Goal: Task Accomplishment & Management: Manage account settings

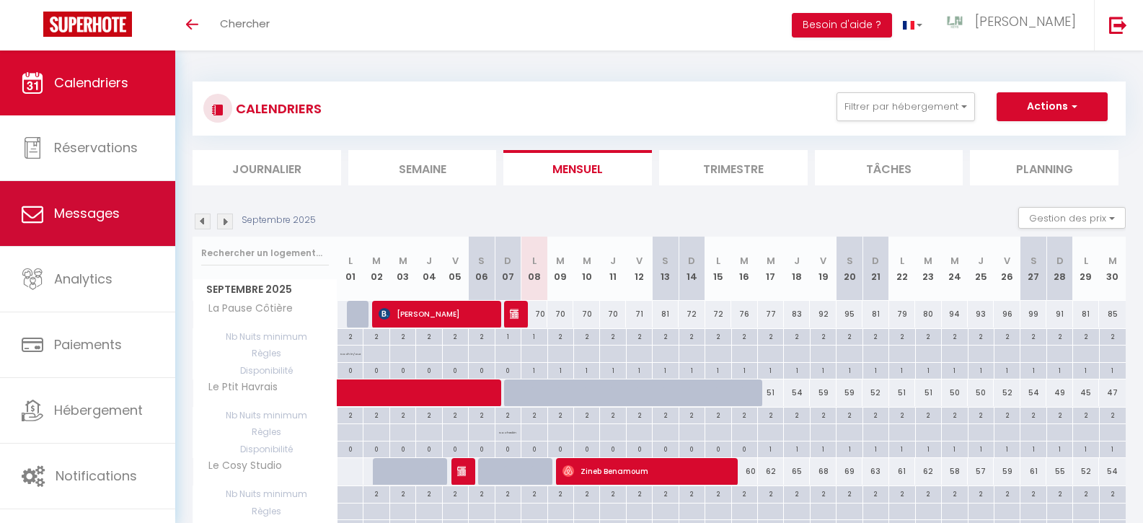
click at [72, 220] on span "Messages" at bounding box center [87, 213] width 66 height 18
select select "message"
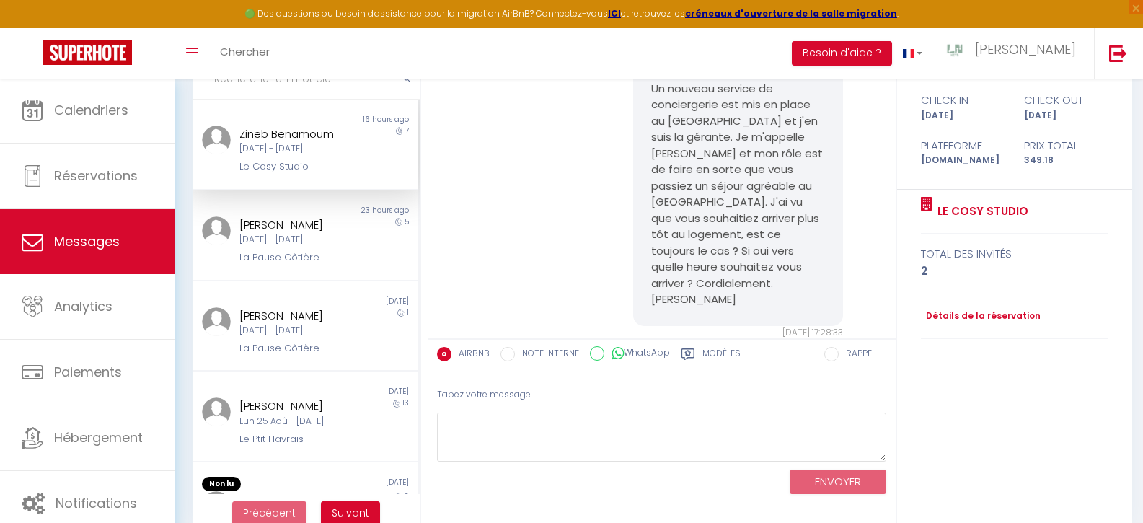
scroll to position [1006, 0]
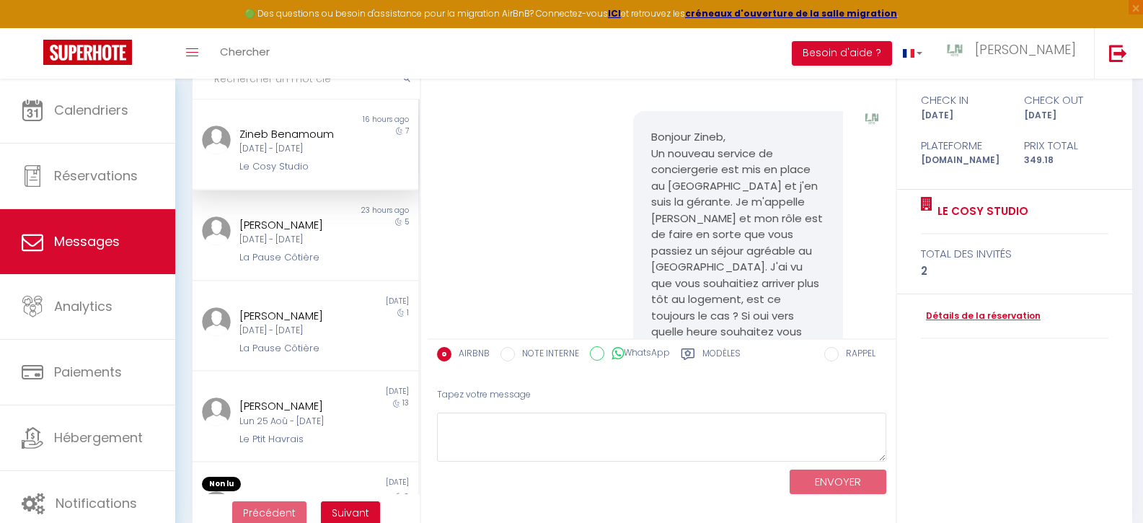
drag, startPoint x: 642, startPoint y: 134, endPoint x: 726, endPoint y: 138, distance: 83.7
click at [726, 138] on div "Bonjour Zineb, Un nouveau service de conciergerie est mis en place au [GEOGRAPH…" at bounding box center [738, 251] width 211 height 280
click at [651, 140] on pre "Bonjour Zineb, Un nouveau service de conciergerie est mis en place au [GEOGRAPH…" at bounding box center [738, 251] width 174 height 244
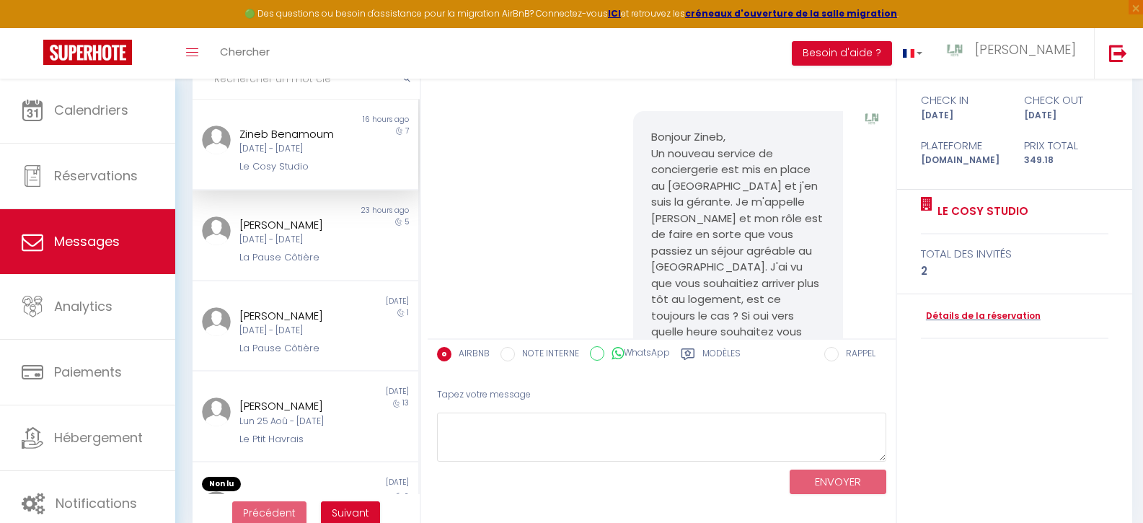
click at [652, 140] on pre "Bonjour Zineb, Un nouveau service de conciergerie est mis en place au [GEOGRAPH…" at bounding box center [738, 251] width 174 height 244
click at [653, 141] on pre "Bonjour Zineb, Un nouveau service de conciergerie est mis en place au [GEOGRAPH…" at bounding box center [738, 251] width 174 height 244
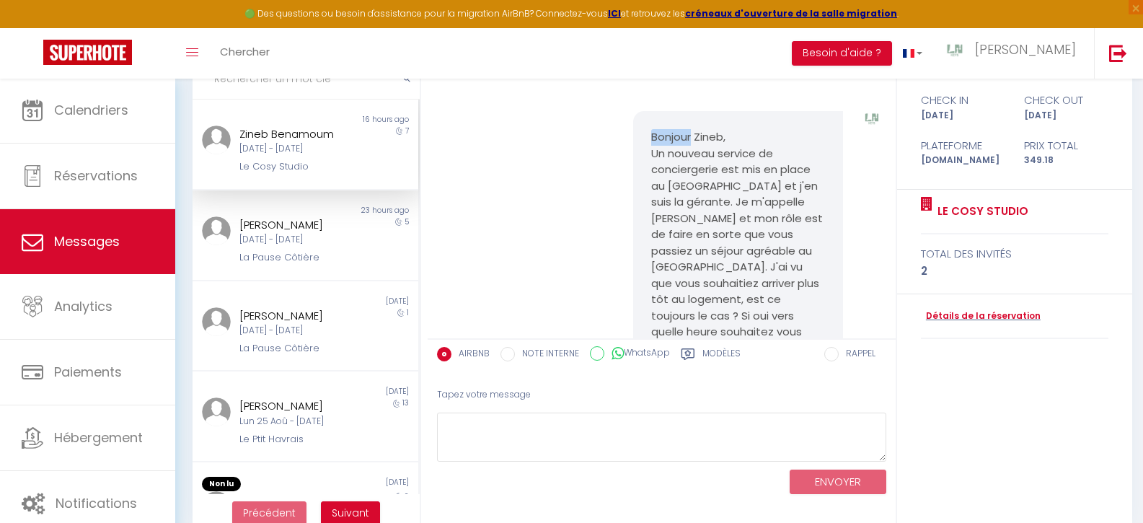
click at [653, 141] on pre "Bonjour Zineb, Un nouveau service de conciergerie est mis en place au [GEOGRAPH…" at bounding box center [738, 251] width 174 height 244
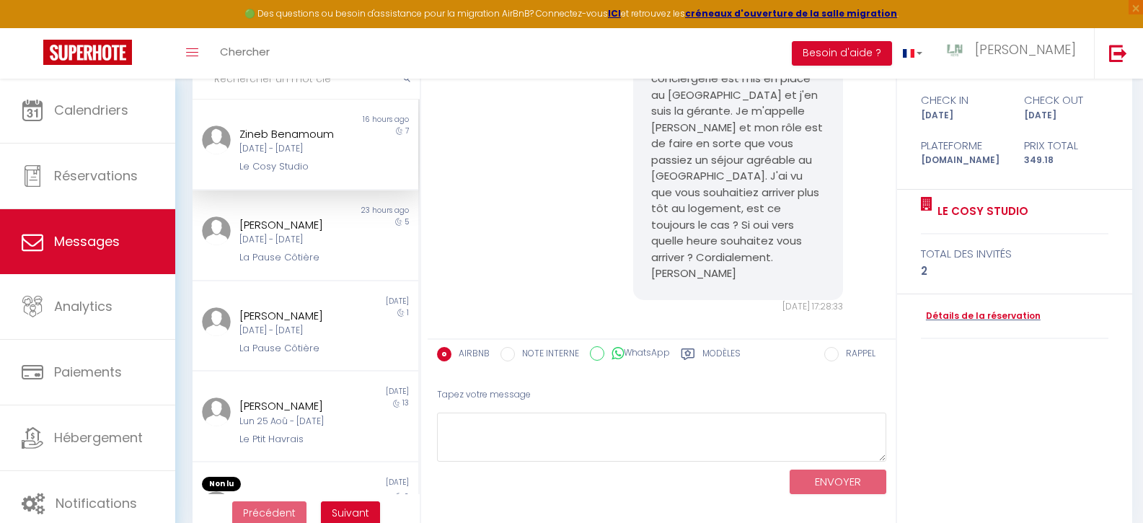
click at [764, 256] on pre "Bonjour Zineb, Un nouveau service de conciergerie est mis en place au [GEOGRAPH…" at bounding box center [738, 160] width 174 height 244
click at [760, 257] on pre "Bonjour Zineb, Un nouveau service de conciergerie est mis en place au [GEOGRAPH…" at bounding box center [738, 160] width 174 height 244
drag, startPoint x: 763, startPoint y: 255, endPoint x: 656, endPoint y: 218, distance: 113.1
click at [651, 229] on pre "Bonjour Zineb, Un nouveau service de conciergerie est mis en place au [GEOGRAPH…" at bounding box center [738, 160] width 174 height 244
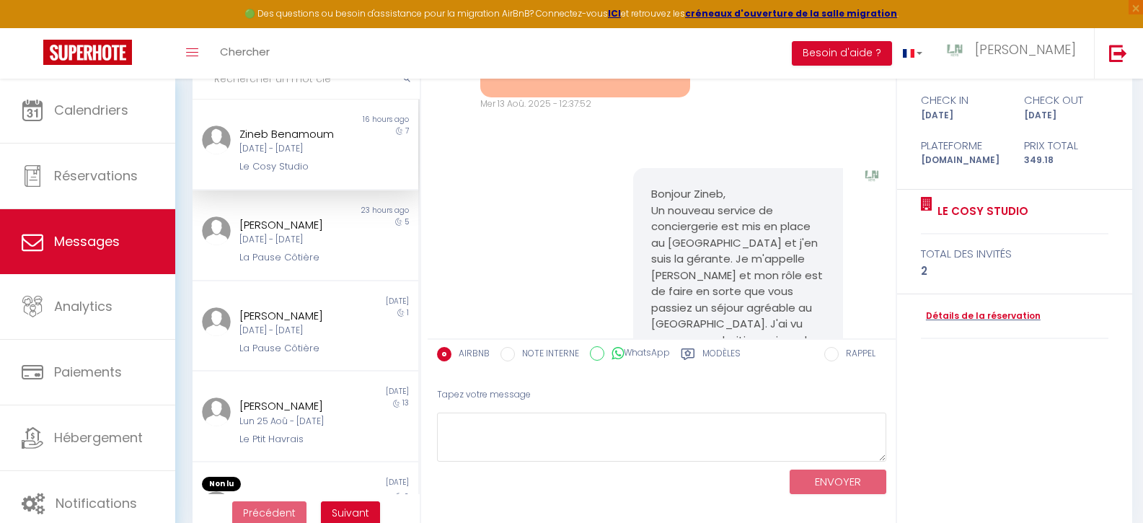
drag, startPoint x: 649, startPoint y: 198, endPoint x: 727, endPoint y: 249, distance: 93.6
click at [727, 249] on pre "Bonjour Zineb, Un nouveau service de conciergerie est mis en place au [GEOGRAPH…" at bounding box center [738, 308] width 174 height 244
click at [797, 186] on div "Bonjour Zineb, Un nouveau service de conciergerie est mis en place au [GEOGRAPH…" at bounding box center [738, 308] width 211 height 280
click at [707, 250] on pre "Bonjour Zineb, Un nouveau service de conciergerie est mis en place au [GEOGRAPH…" at bounding box center [738, 308] width 174 height 244
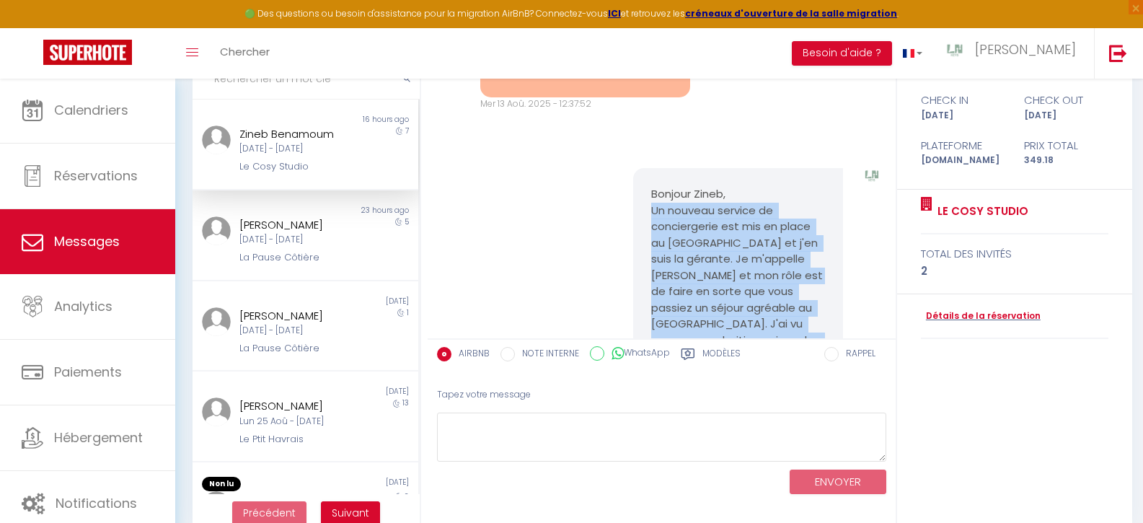
click at [707, 250] on pre "Bonjour Zineb, Un nouveau service de conciergerie est mis en place au [GEOGRAPH…" at bounding box center [738, 308] width 174 height 244
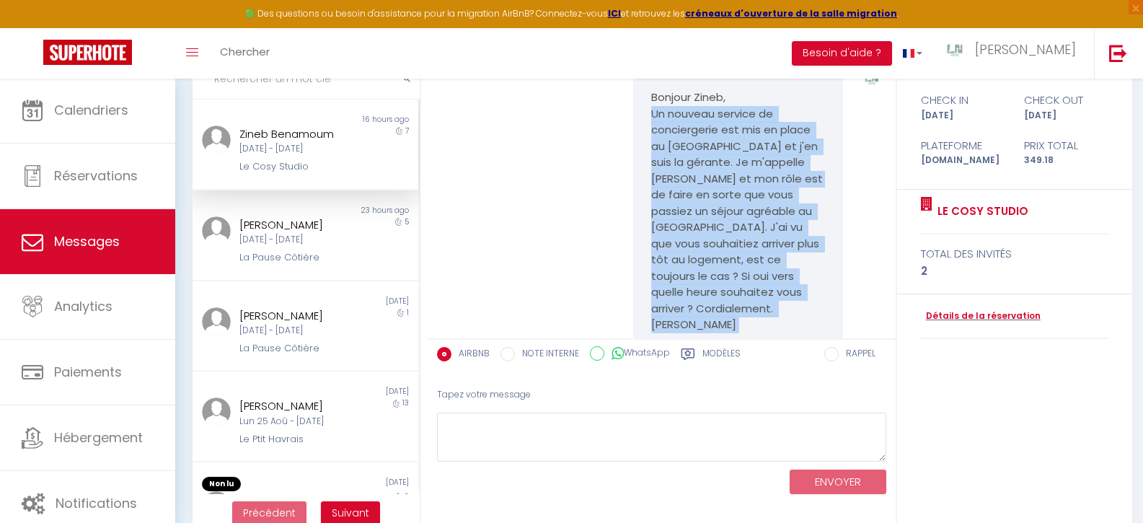
scroll to position [1066, 0]
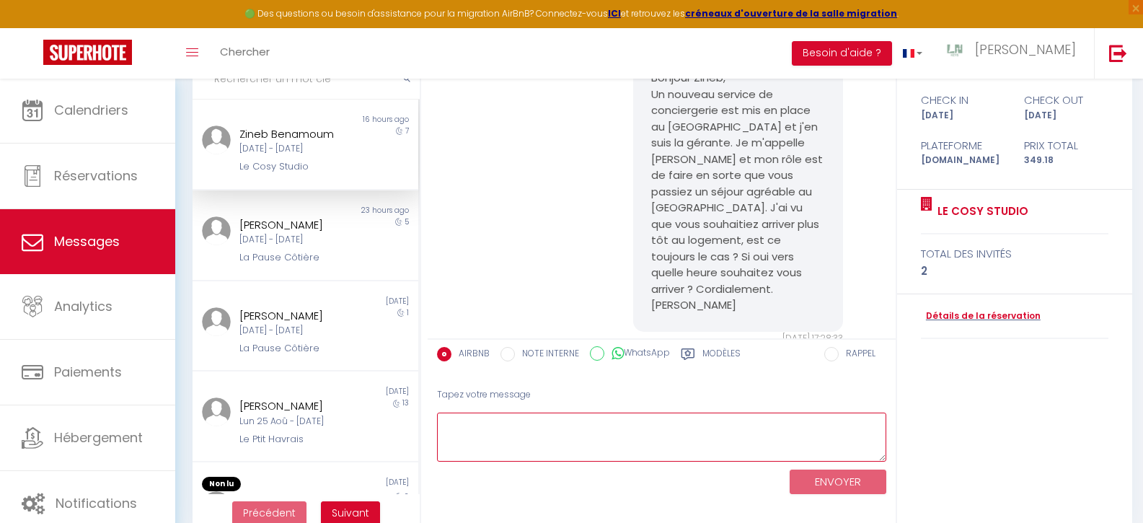
click at [593, 435] on textarea at bounding box center [661, 437] width 449 height 50
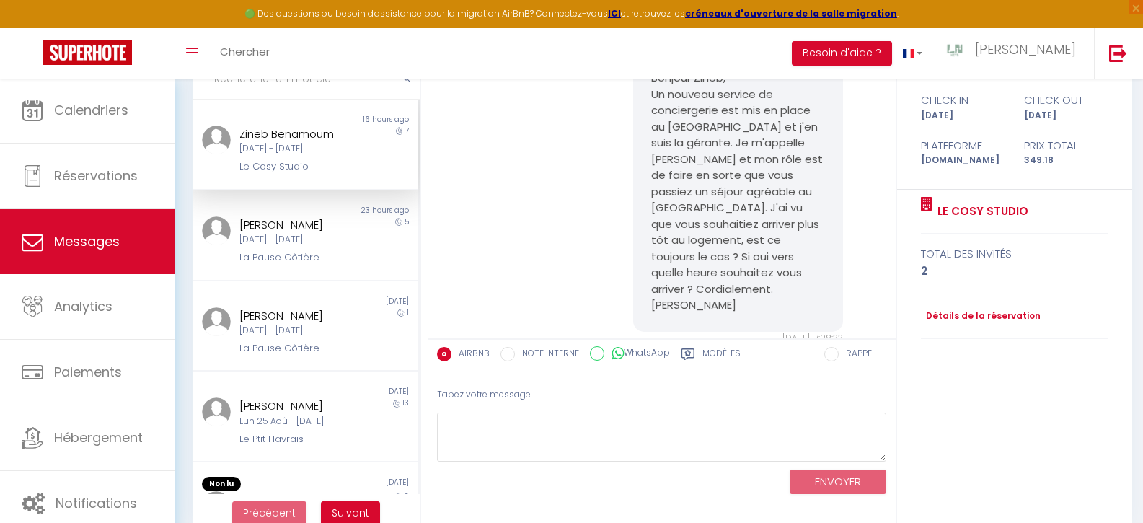
click at [692, 223] on pre "Bonjour Zineb, Un nouveau service de conciergerie est mis en place au [GEOGRAPH…" at bounding box center [738, 192] width 174 height 244
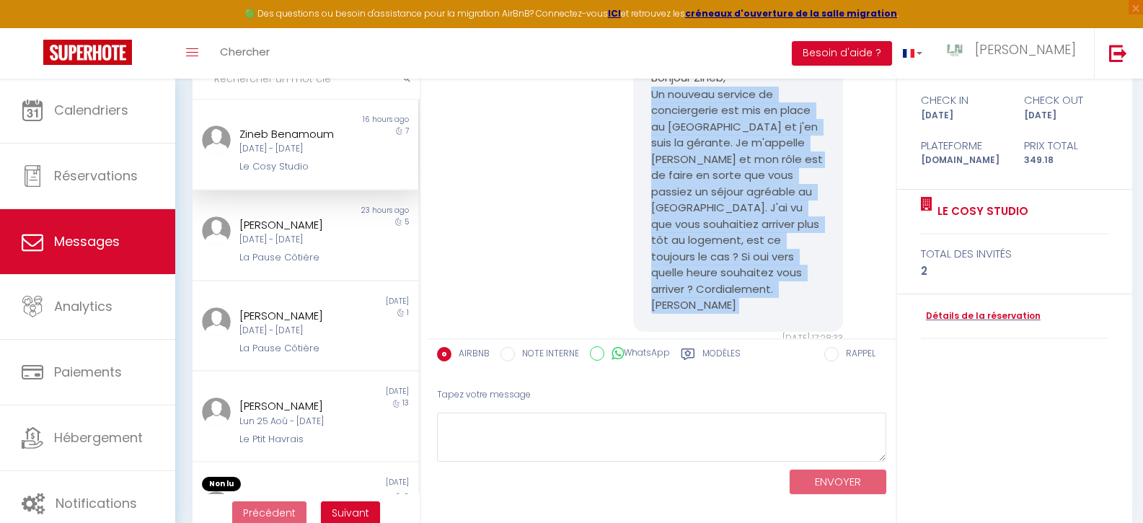
click at [692, 223] on pre "Bonjour Zineb, Un nouveau service de conciergerie est mis en place au [GEOGRAPH…" at bounding box center [738, 192] width 174 height 244
click at [692, 222] on pre "Bonjour Zineb, Un nouveau service de conciergerie est mis en place au [GEOGRAPH…" at bounding box center [738, 192] width 174 height 244
copy div "Un nouveau service de conciergerie est mis en place au [GEOGRAPHIC_DATA] et j'e…"
click at [583, 428] on textarea at bounding box center [661, 437] width 449 height 50
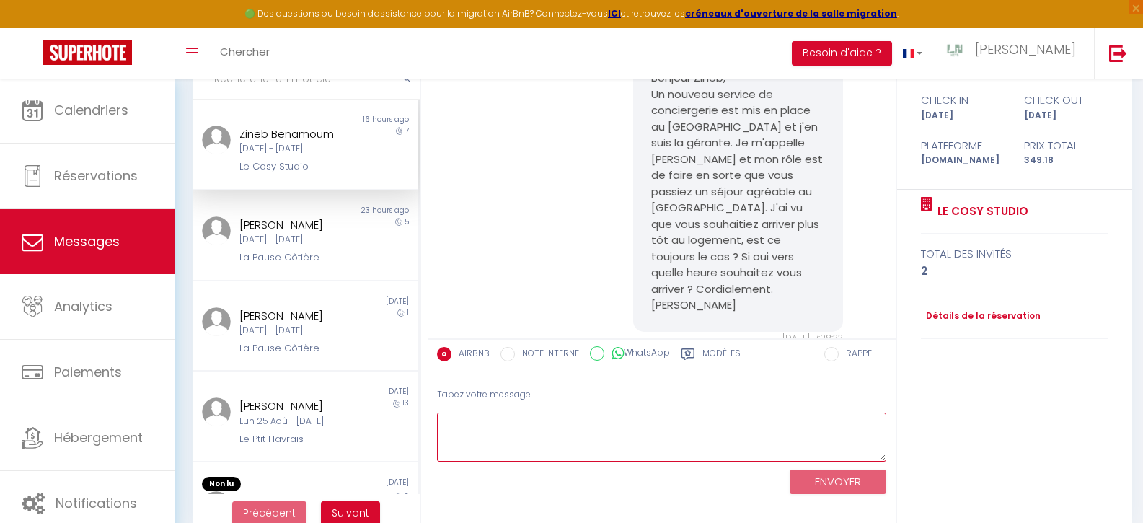
click at [680, 219] on pre "Bonjour Zineb, Un nouveau service de conciergerie est mis en place au [GEOGRAPH…" at bounding box center [738, 192] width 174 height 244
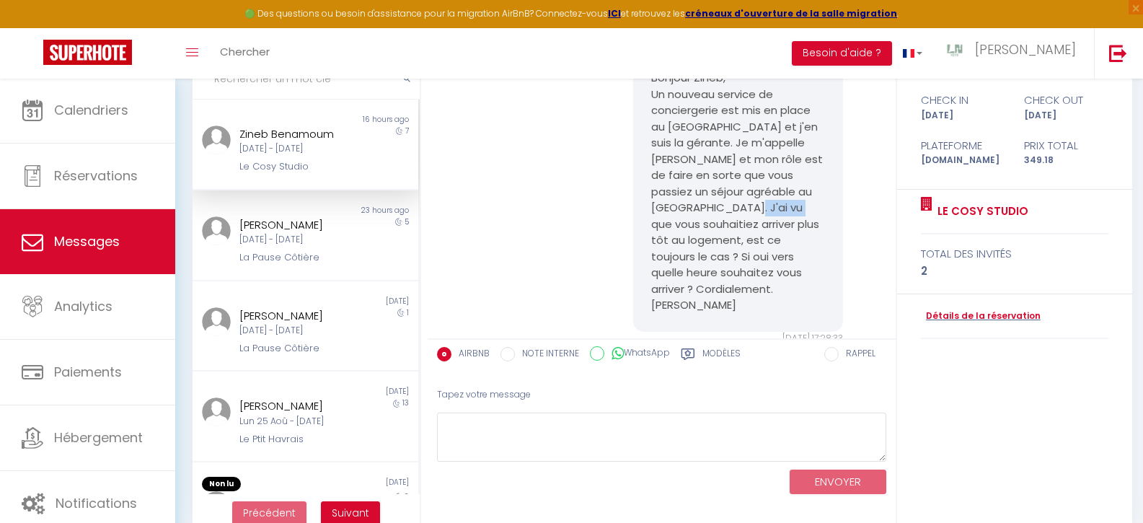
click at [680, 218] on pre "Bonjour Zineb, Un nouveau service de conciergerie est mis en place au [GEOGRAPH…" at bounding box center [738, 192] width 174 height 244
click at [681, 218] on pre "Bonjour Zineb, Un nouveau service de conciergerie est mis en place au [GEOGRAPH…" at bounding box center [738, 192] width 174 height 244
click at [681, 216] on pre "Bonjour Zineb, Un nouveau service de conciergerie est mis en place au [GEOGRAPH…" at bounding box center [738, 192] width 174 height 244
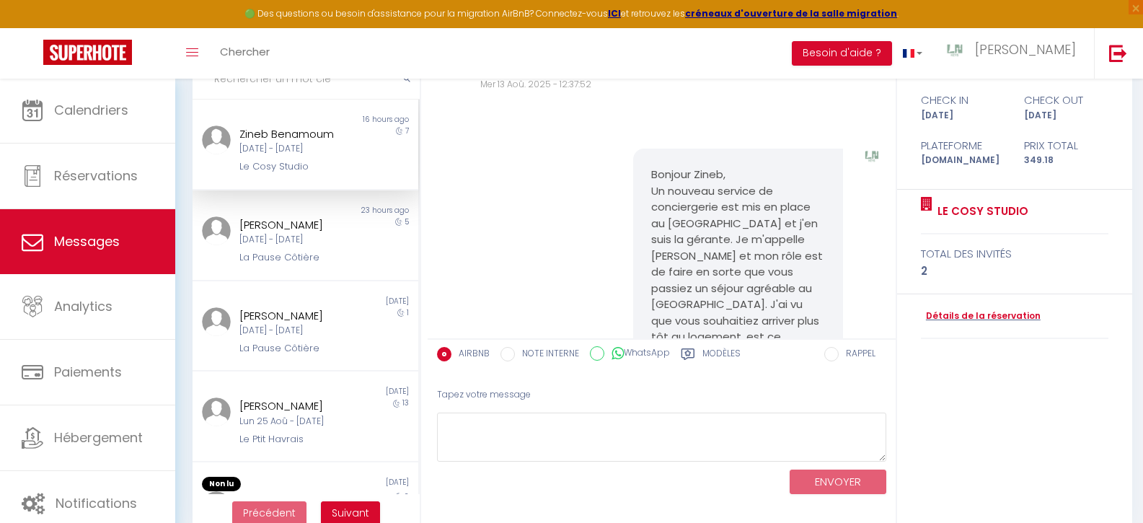
scroll to position [993, 0]
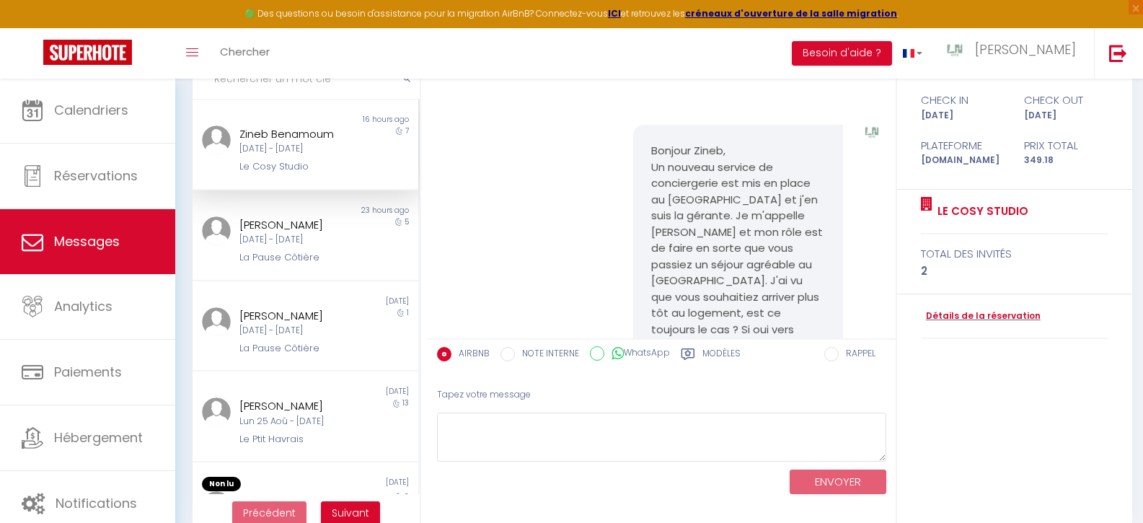
click at [673, 154] on pre "Bonjour Zineb, Un nouveau service de conciergerie est mis en place au [GEOGRAPH…" at bounding box center [738, 265] width 174 height 244
copy pre "Bonjour Zineb,"
click at [586, 422] on textarea at bounding box center [661, 437] width 449 height 50
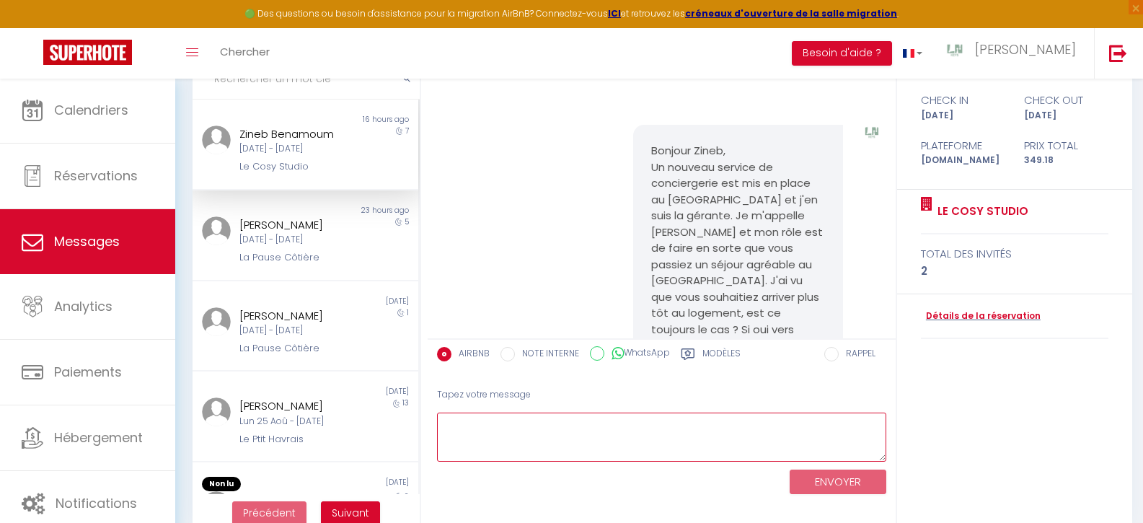
paste textarea "Bonjour Zineb,"
click at [668, 172] on pre "Bonjour Zineb, Un nouveau service de conciergerie est mis en place au [GEOGRAPH…" at bounding box center [738, 265] width 174 height 244
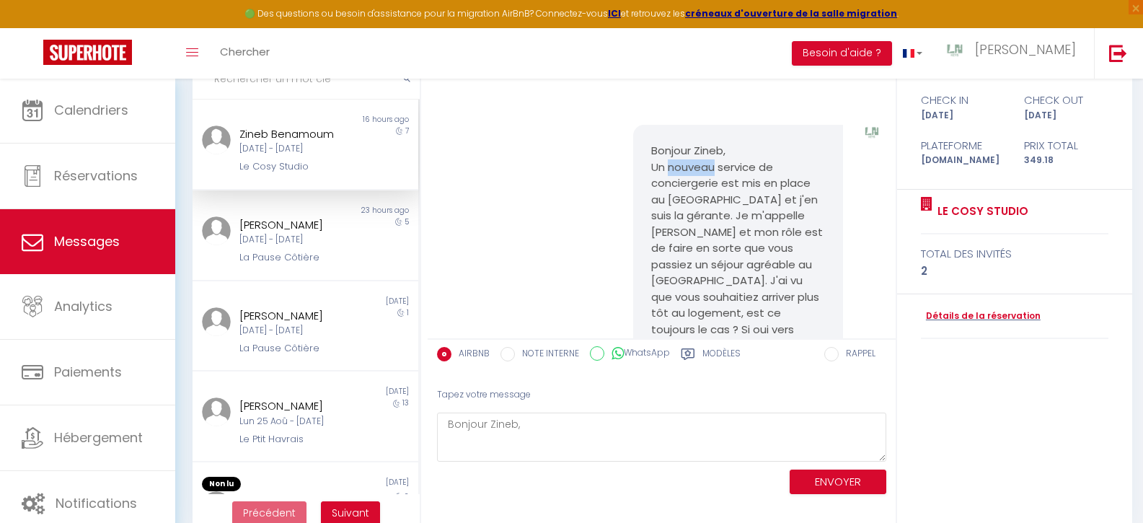
click at [668, 172] on pre "Bonjour Zineb, Un nouveau service de conciergerie est mis en place au [GEOGRAPH…" at bounding box center [738, 265] width 174 height 244
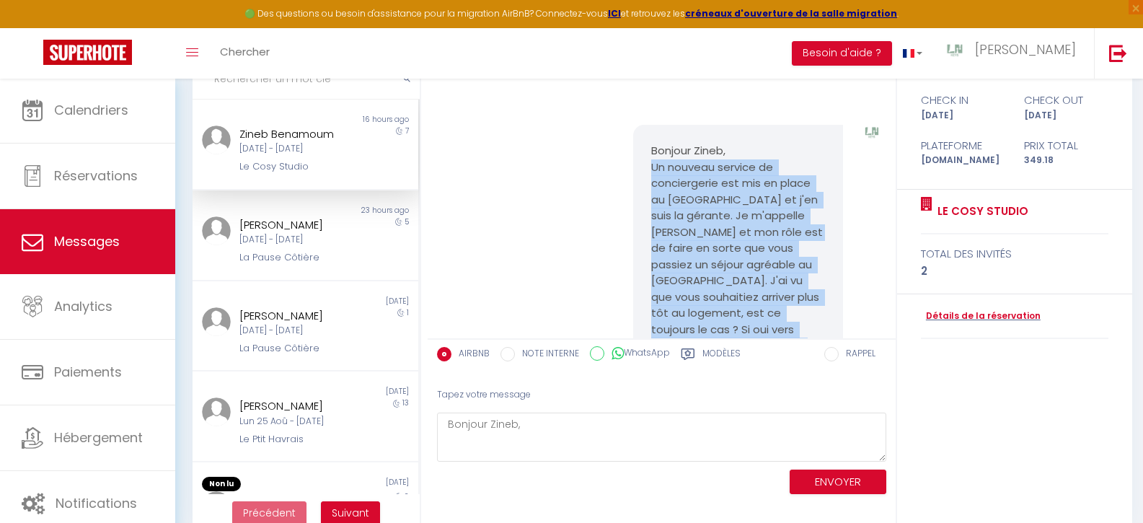
click at [668, 172] on pre "Bonjour Zineb, Un nouveau service de conciergerie est mis en place au [GEOGRAPH…" at bounding box center [738, 265] width 174 height 244
copy div "Un nouveau service de conciergerie est mis en place au [GEOGRAPHIC_DATA] et j'e…"
click at [546, 422] on textarea "Bonjour Zineb," at bounding box center [661, 437] width 449 height 50
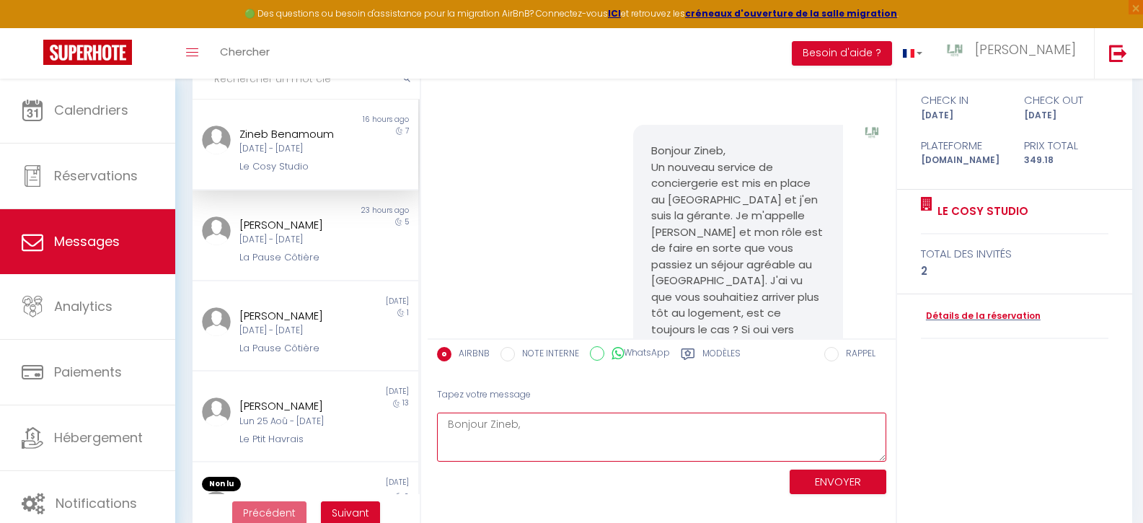
click at [546, 422] on textarea "Bonjour Zineb," at bounding box center [661, 437] width 449 height 50
click at [546, 423] on textarea "Bonjour Zineb," at bounding box center [661, 437] width 449 height 50
click at [549, 423] on textarea "Bonjour Zineb," at bounding box center [661, 437] width 449 height 50
click at [531, 425] on textarea "Bonjour Zineb," at bounding box center [661, 437] width 449 height 50
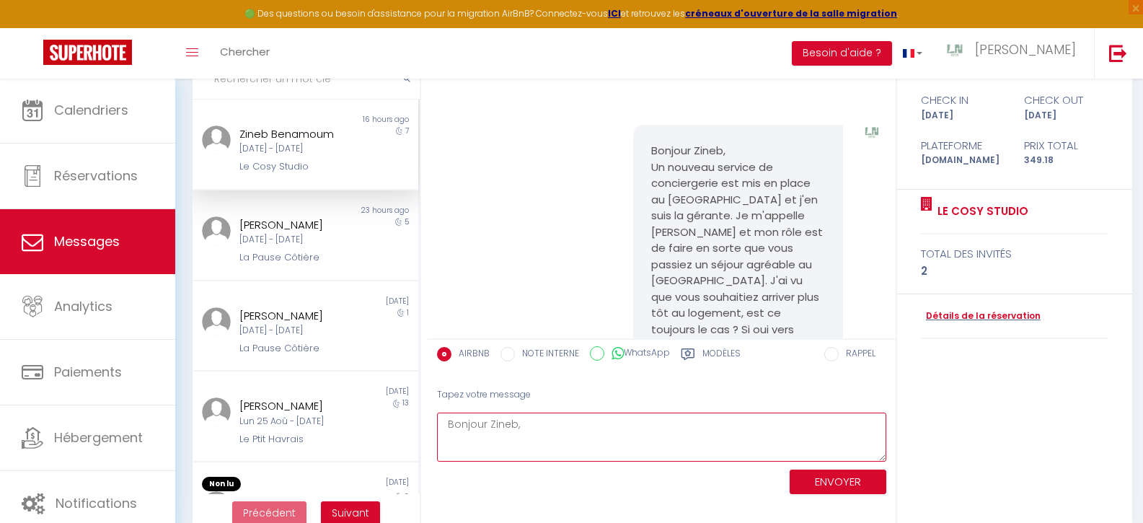
click at [517, 443] on textarea "Bonjour Zineb," at bounding box center [661, 437] width 449 height 50
paste textarea "Un nouveau service de conciergerie est mis en place au [GEOGRAPHIC_DATA] et j'e…"
type textarea "Bonjour Zineb, Un nouveau service de conciergerie est mis en place au [GEOGRAPH…"
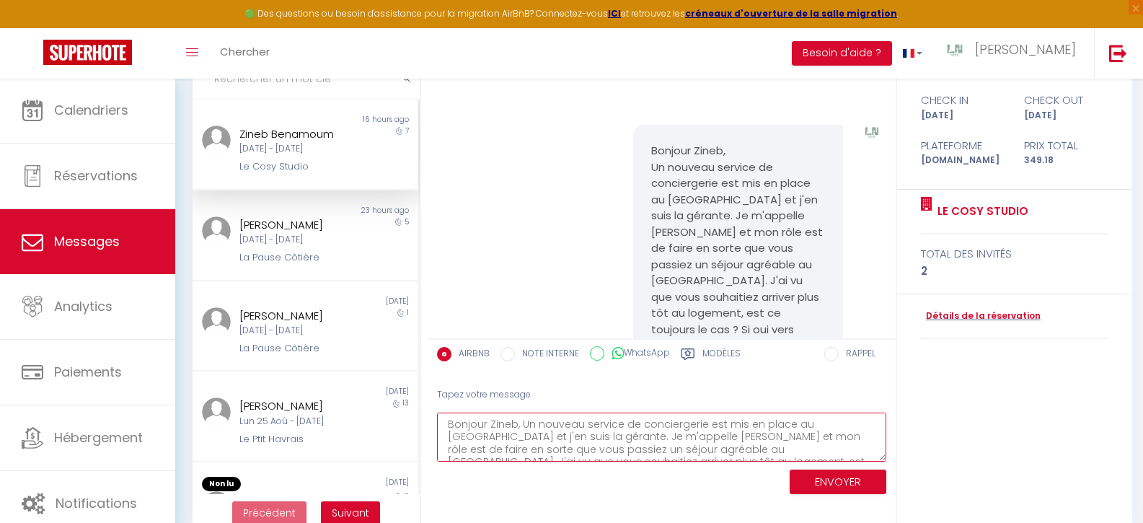
scroll to position [35, 0]
click at [599, 352] on input "WhatsApp" at bounding box center [597, 353] width 14 height 14
radio input "true"
radio input "false"
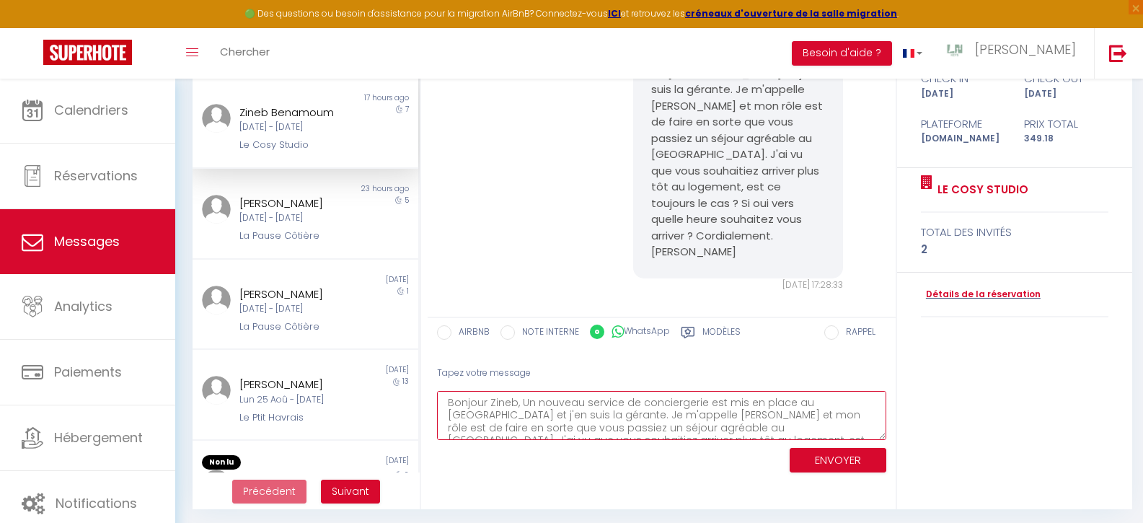
scroll to position [3, 0]
click at [523, 398] on textarea "Bonjour Zineb, Un nouveau service de conciergerie est mis en place au [GEOGRAPH…" at bounding box center [661, 416] width 449 height 50
click at [528, 398] on textarea "Bonjour Zineb, Un nouveau service de conciergerie est mis en place au [GEOGRAPH…" at bounding box center [661, 416] width 449 height 50
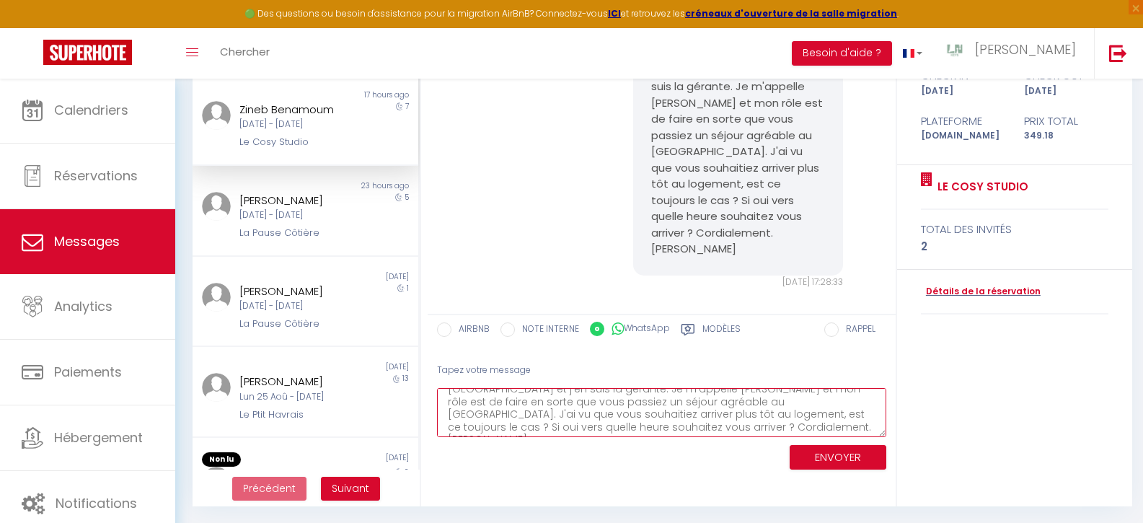
type textarea "Bonjour Zineb, un nouveau service de conciergerie est mis en place au [GEOGRAPH…"
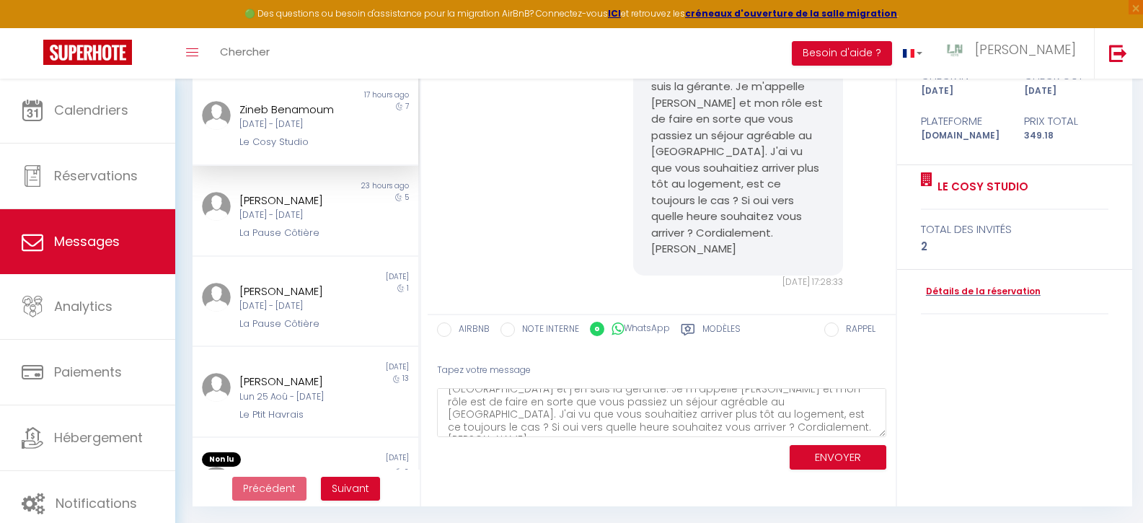
click at [833, 456] on button "ENVOYER" at bounding box center [837, 457] width 97 height 25
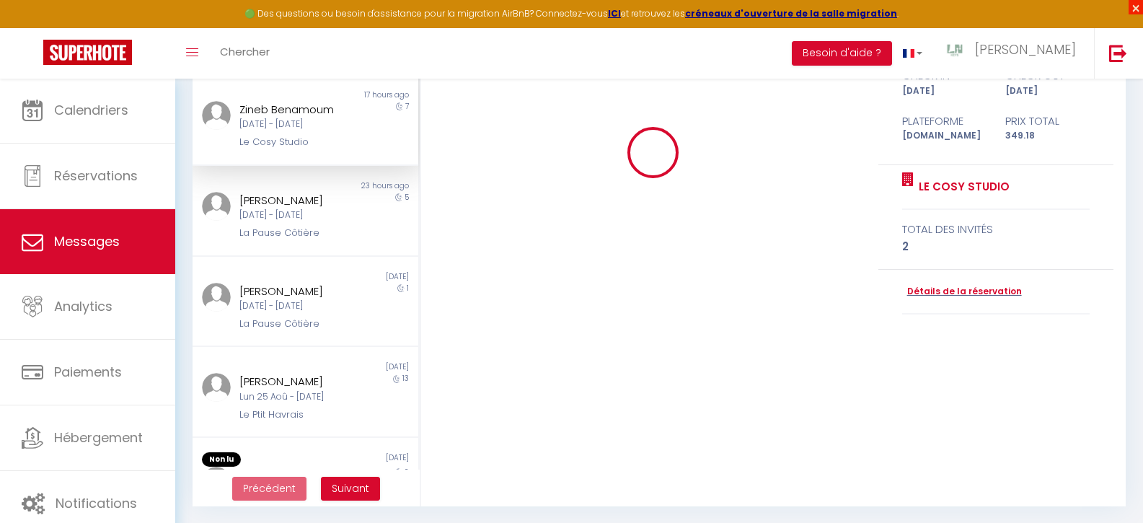
click at [1138, 6] on span "×" at bounding box center [1135, 7] width 14 height 14
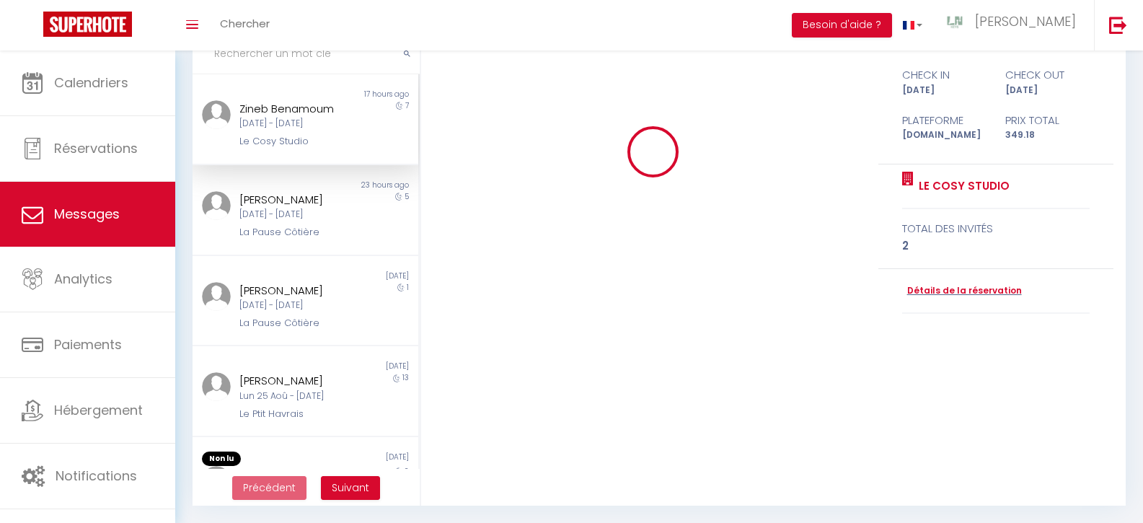
scroll to position [187, 0]
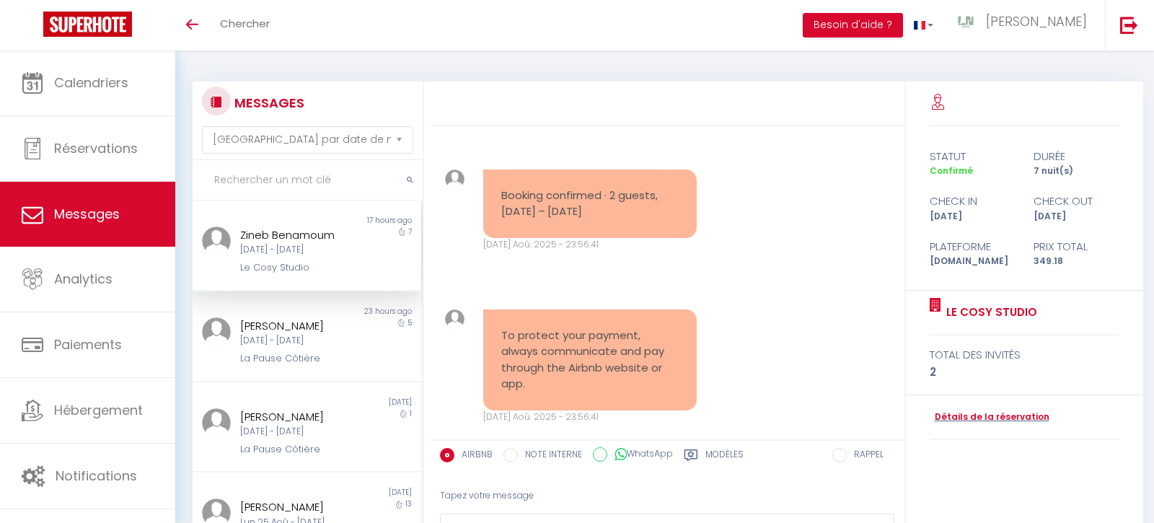
select select "message"
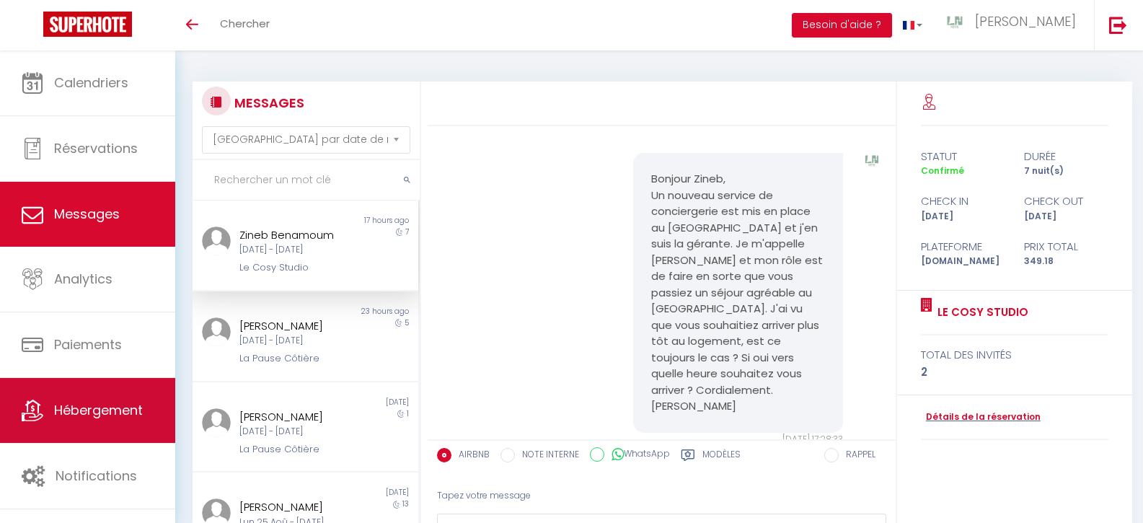
click at [76, 421] on link "Hébergement" at bounding box center [87, 410] width 175 height 65
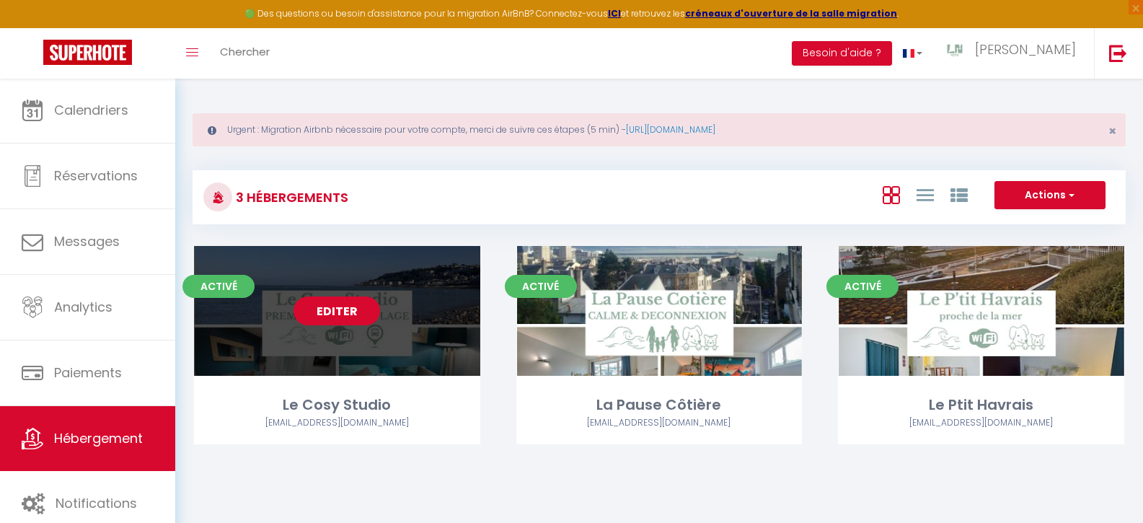
click at [337, 313] on link "Editer" at bounding box center [336, 310] width 87 height 29
select select "3"
select select "2"
select select "1"
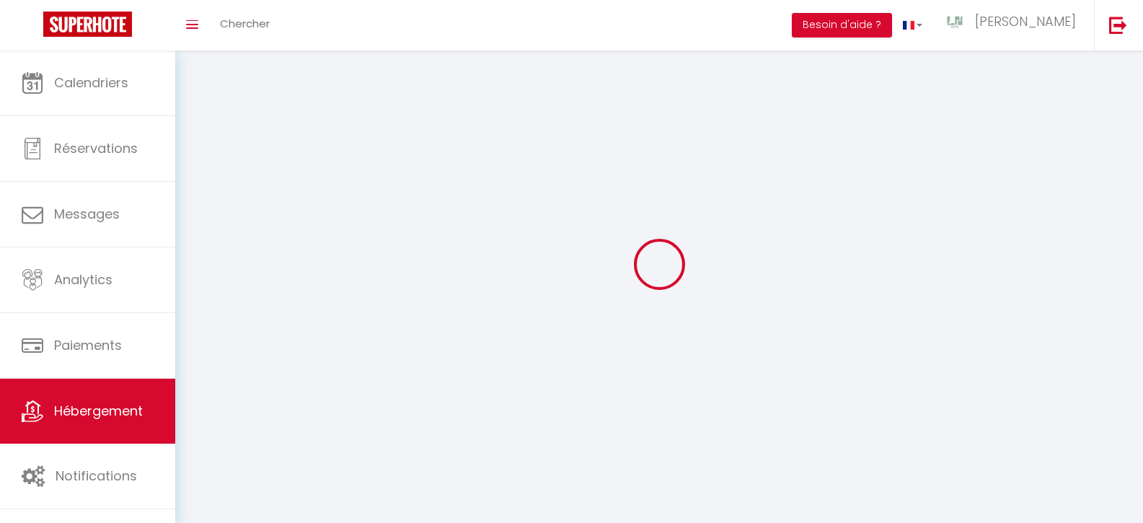
select select
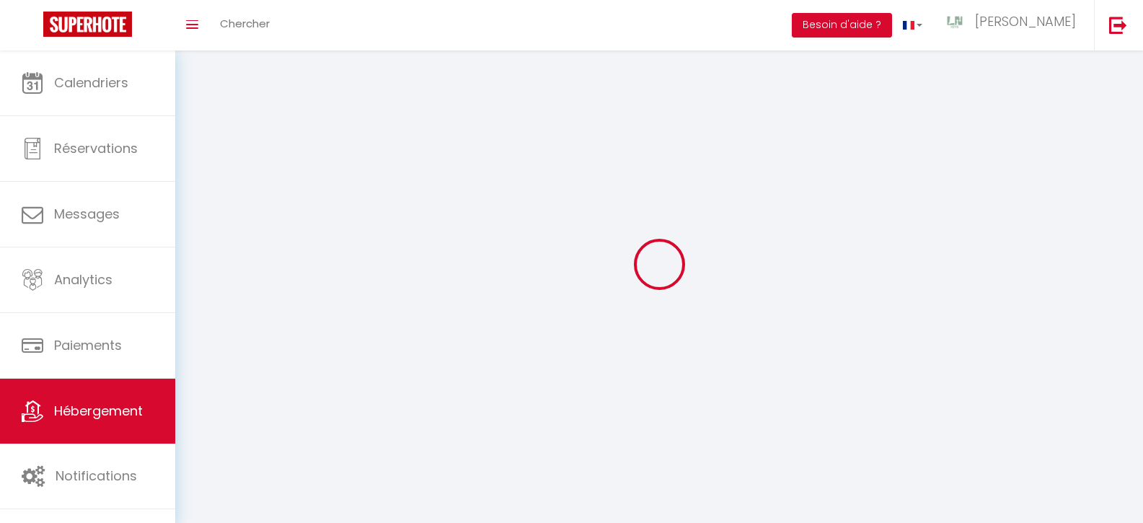
select select
checkbox input "false"
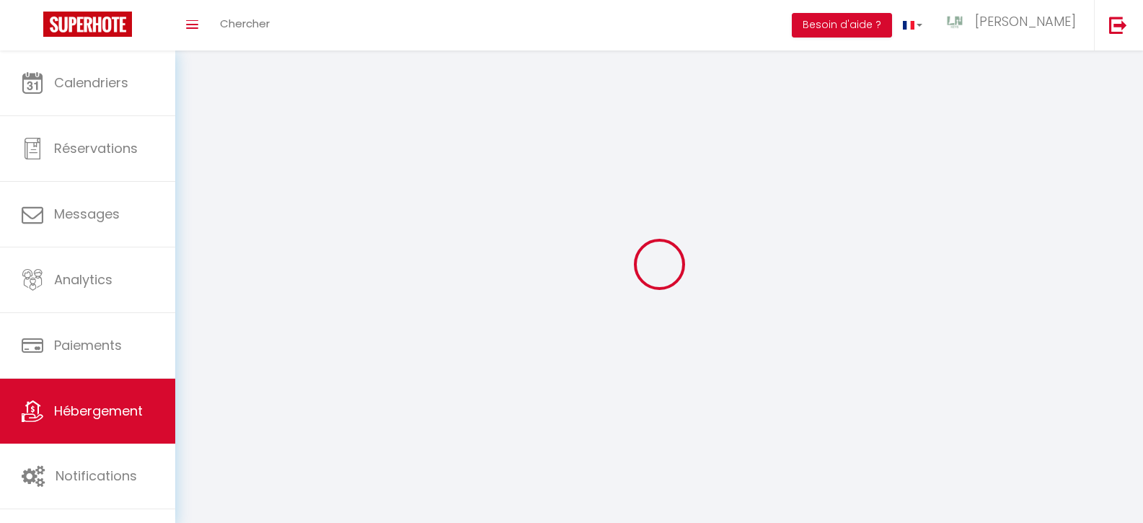
select select
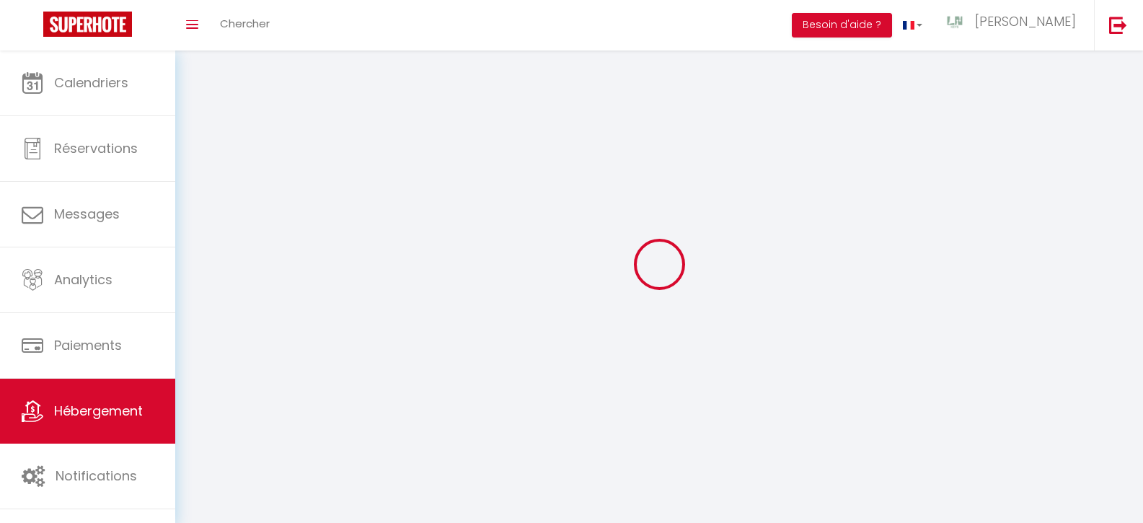
select select
checkbox input "false"
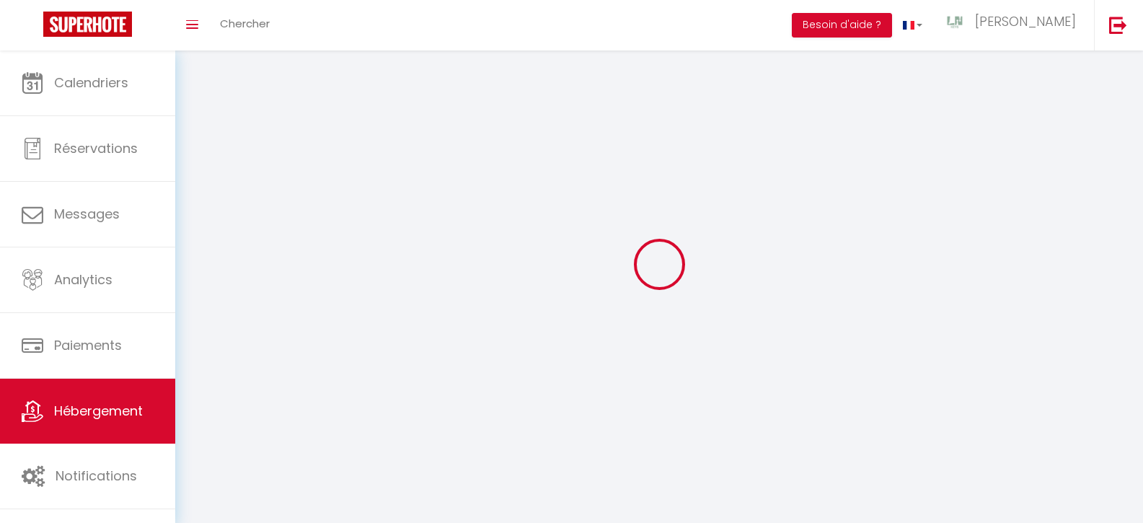
checkbox input "false"
select select
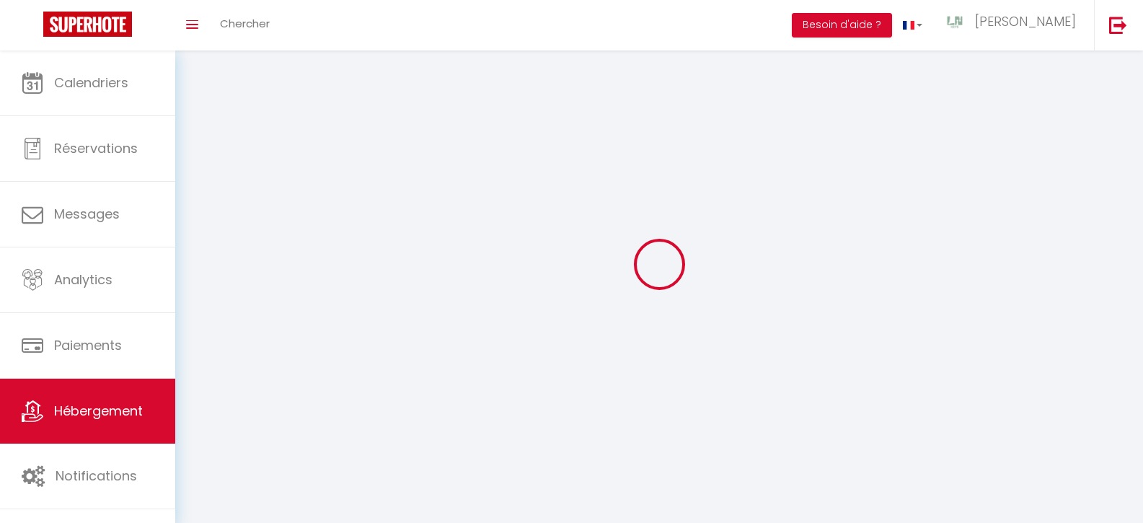
select select
checkbox input "false"
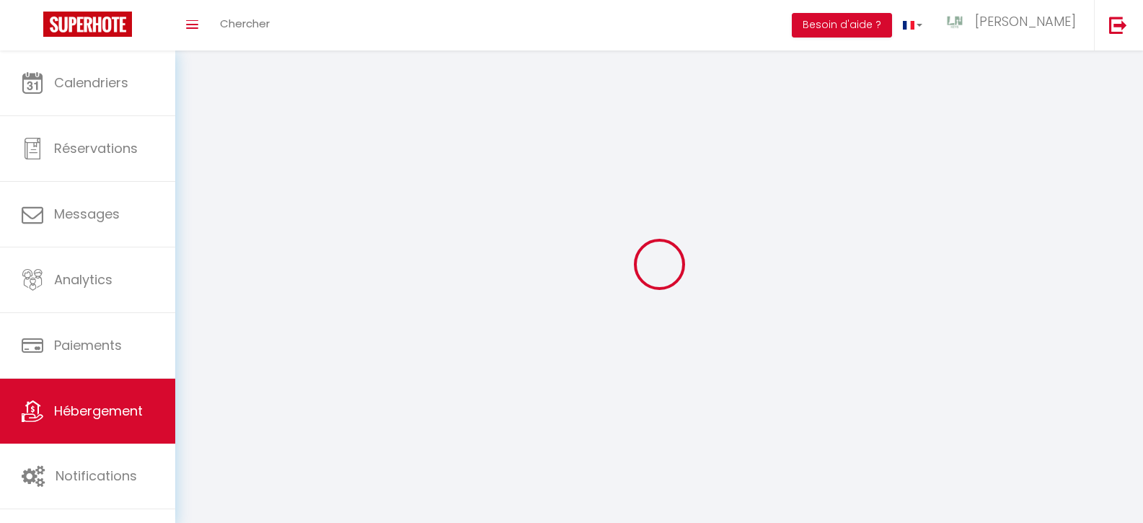
checkbox input "false"
select select
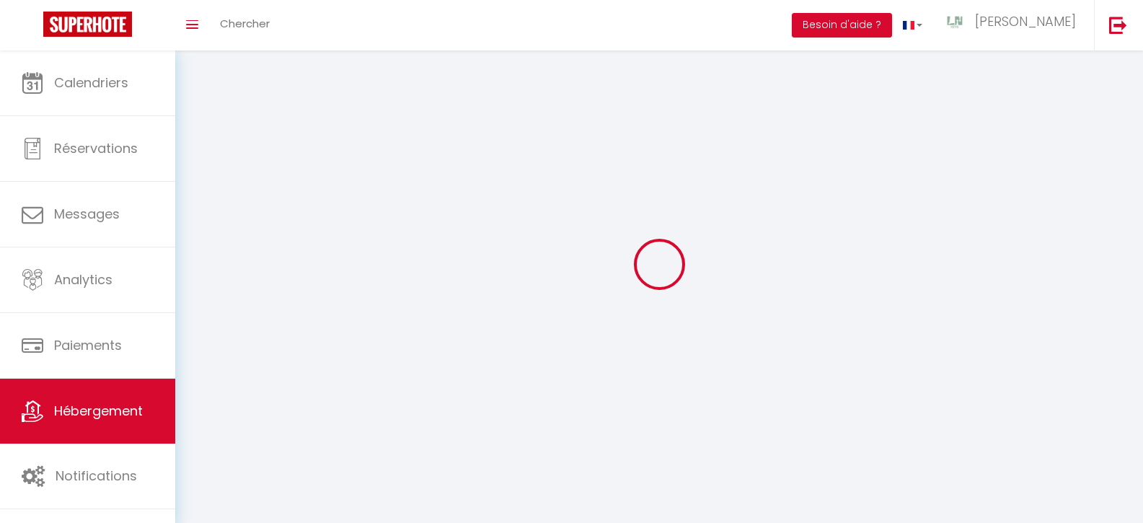
select select
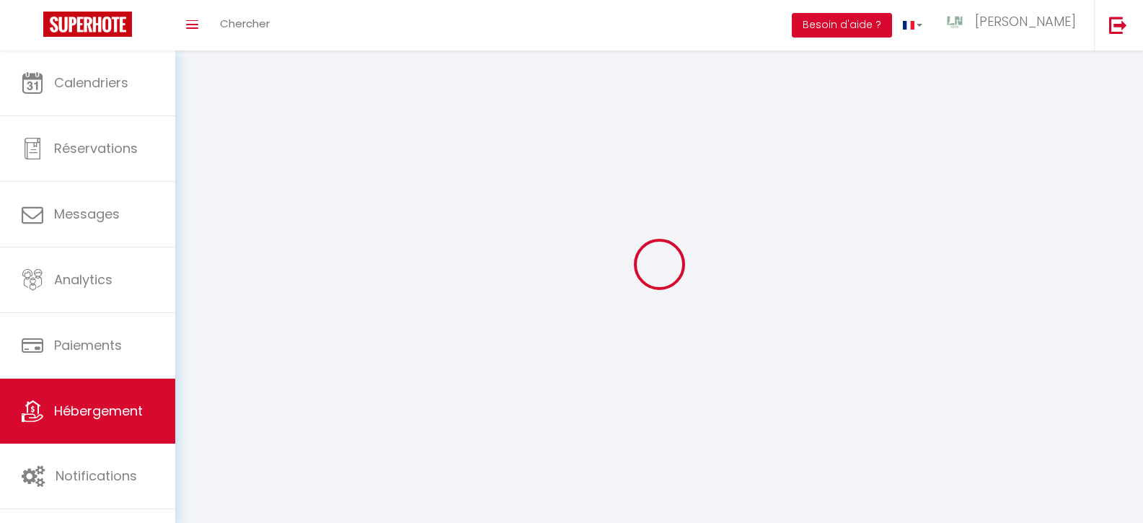
checkbox input "false"
select select
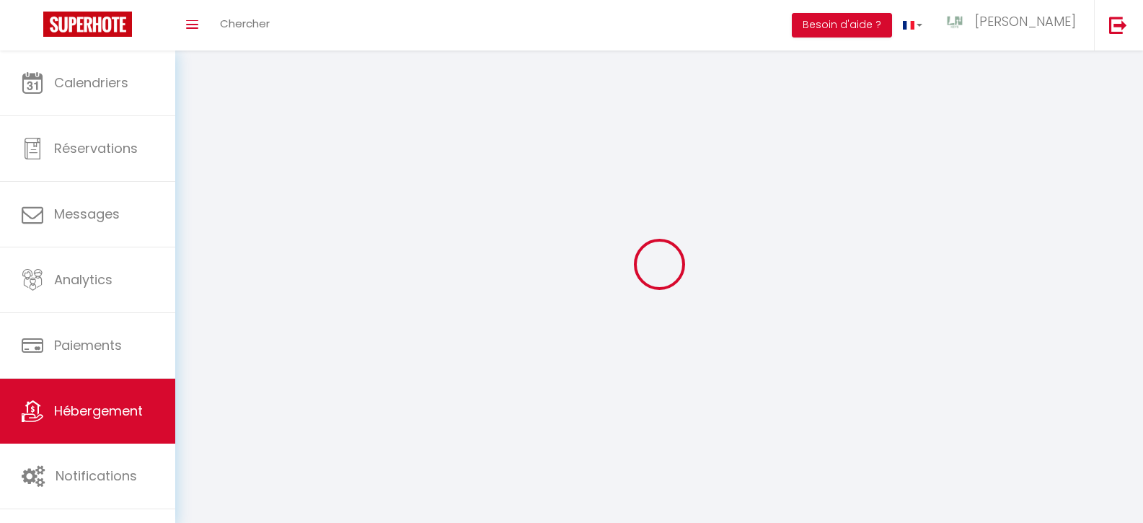
select select
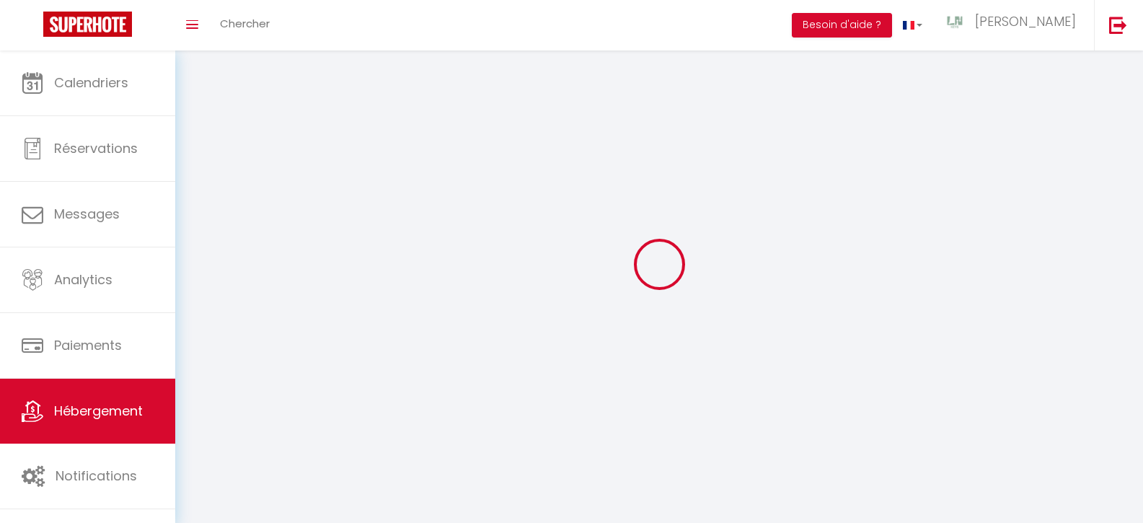
select select
checkbox input "false"
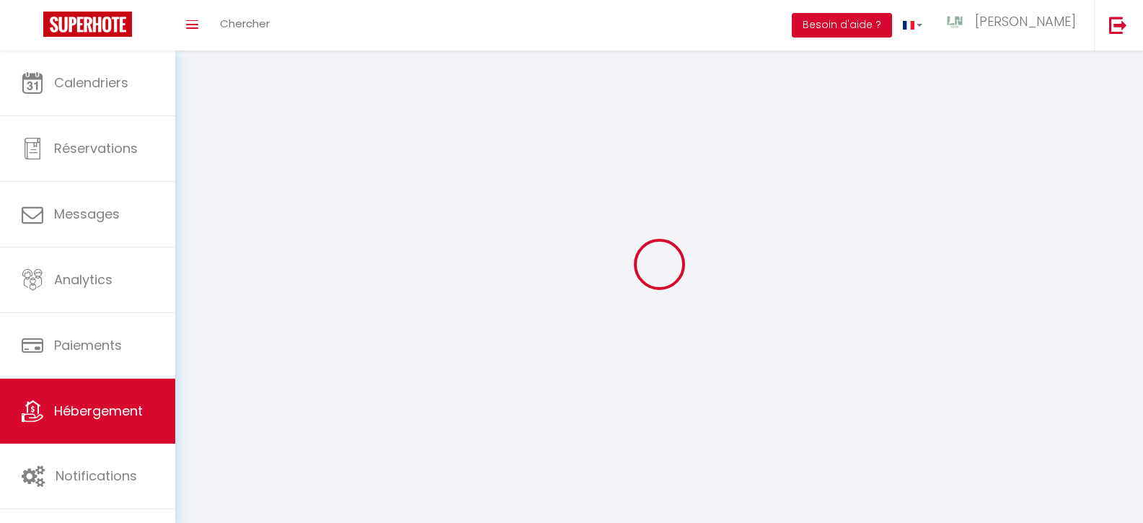
select select
select select "1"
select select
select select "28"
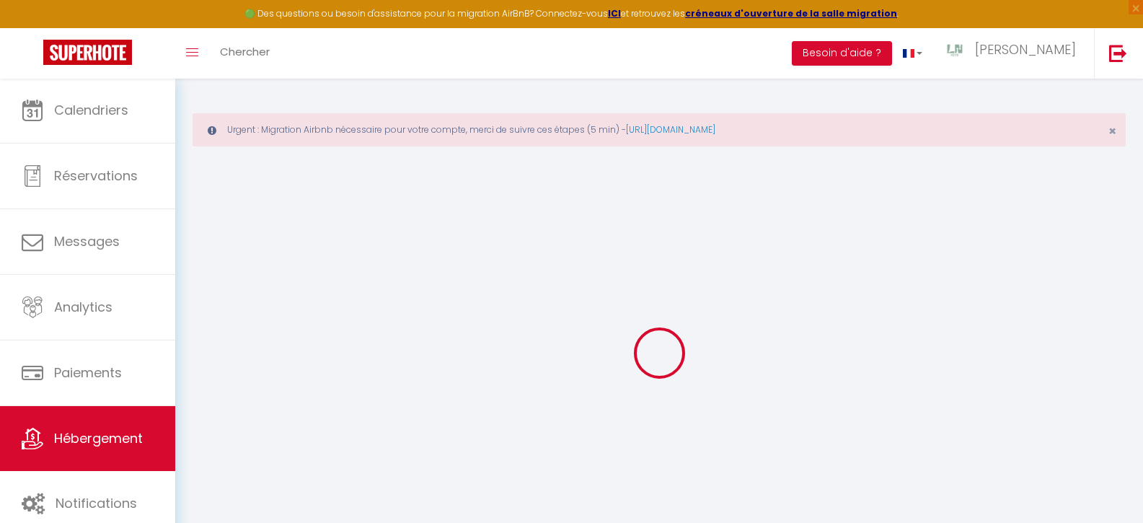
select select
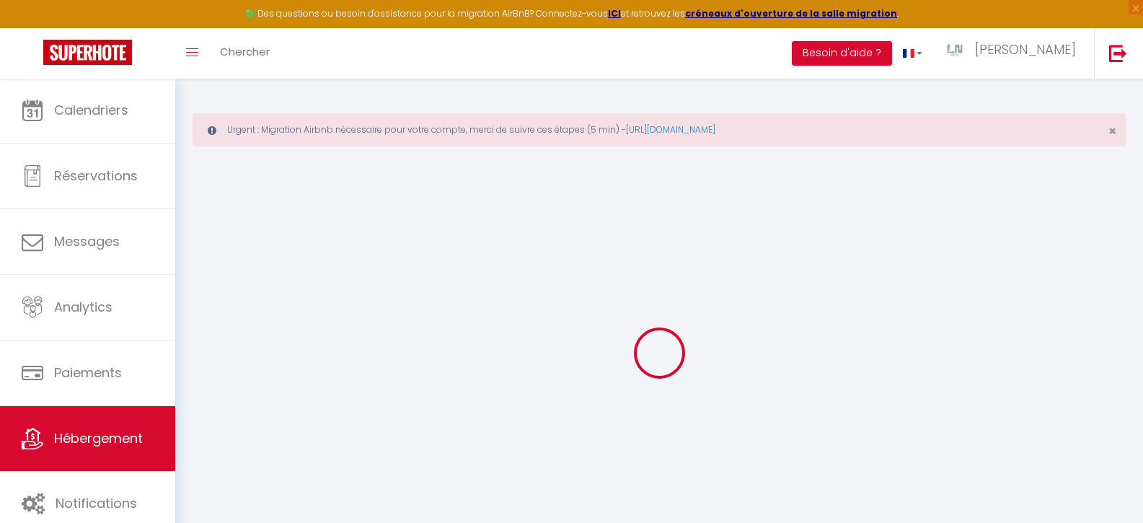
select select
checkbox input "false"
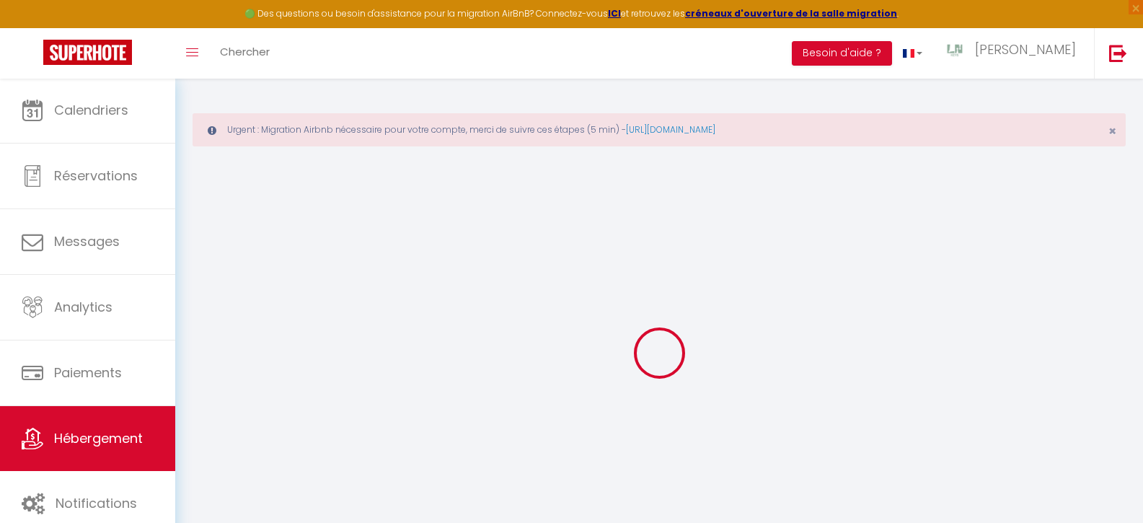
select select
type input "Le Cosy Studio"
type input "Jean"
type input "Nugues"
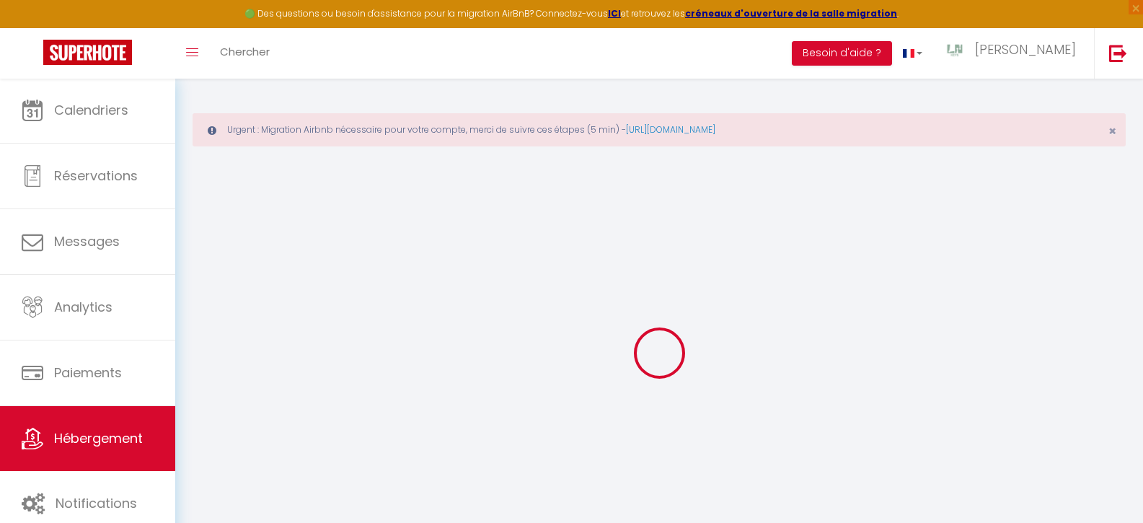
type input "23 Rue du Bois"
type input "76610"
type input "Le Havre"
select select "2"
select select "0"
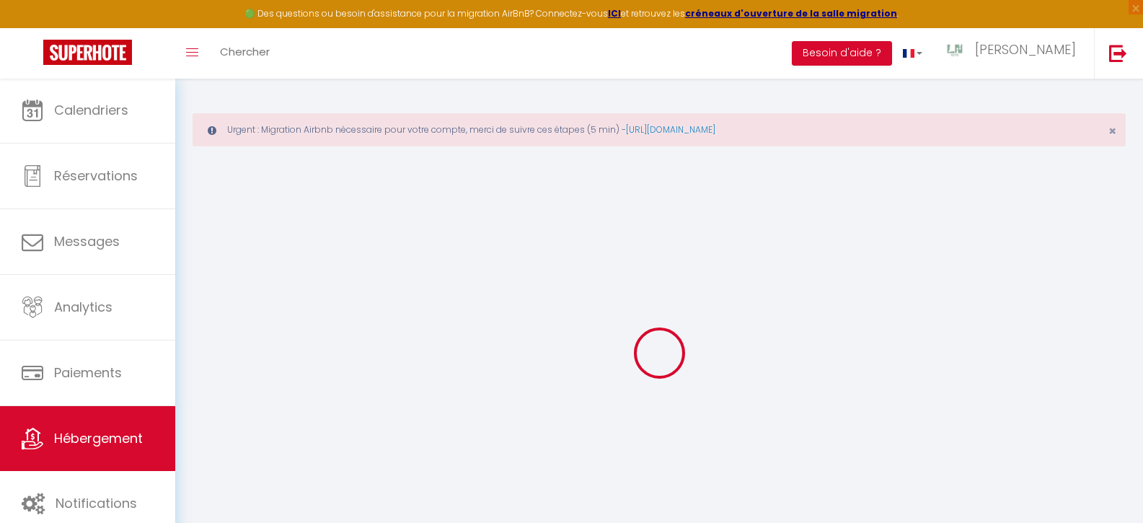
type input "60"
type input "30"
type input "5"
type input "4.8"
type input "300"
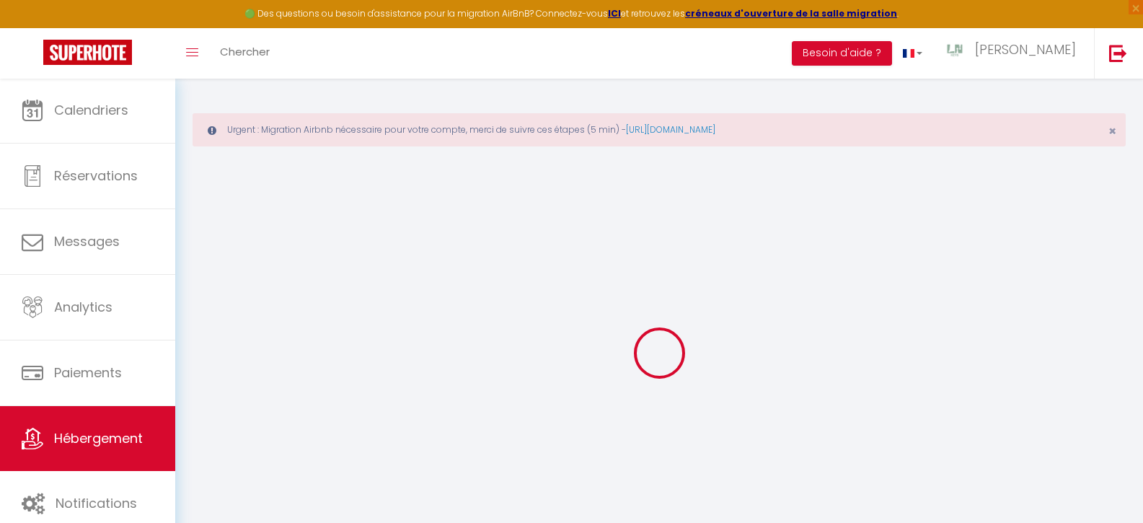
select select
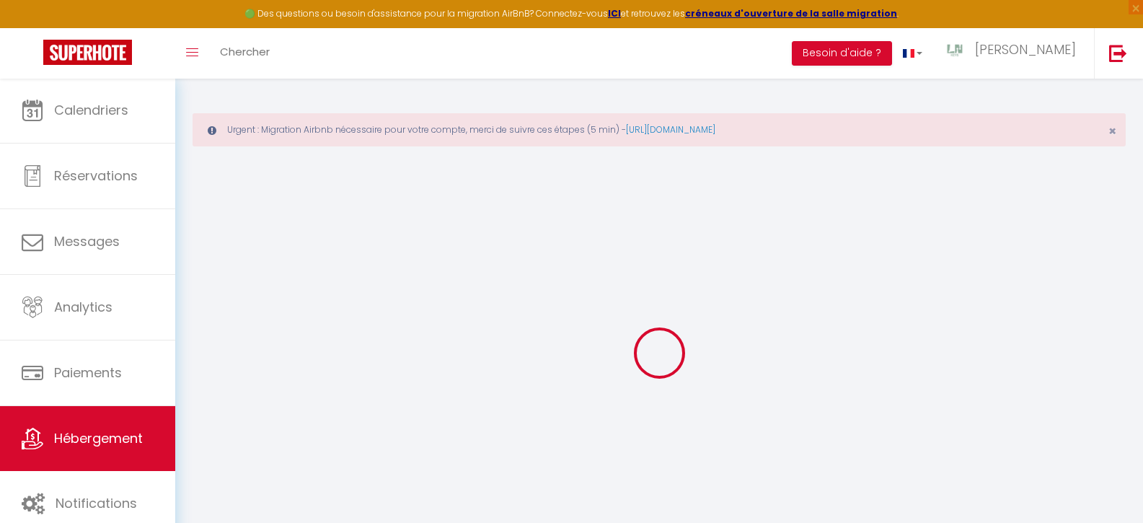
type input "25 Place Saint-Vincent de Paul"
type input "76600"
type input "Le Havre"
type input "[EMAIL_ADDRESS][DOMAIN_NAME]"
select select "15922"
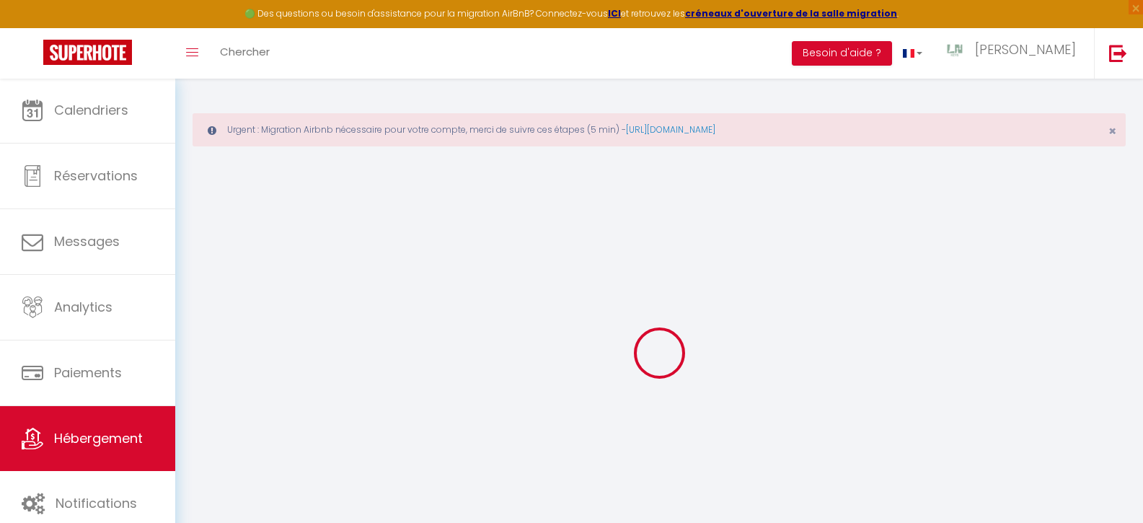
checkbox input "false"
radio input "true"
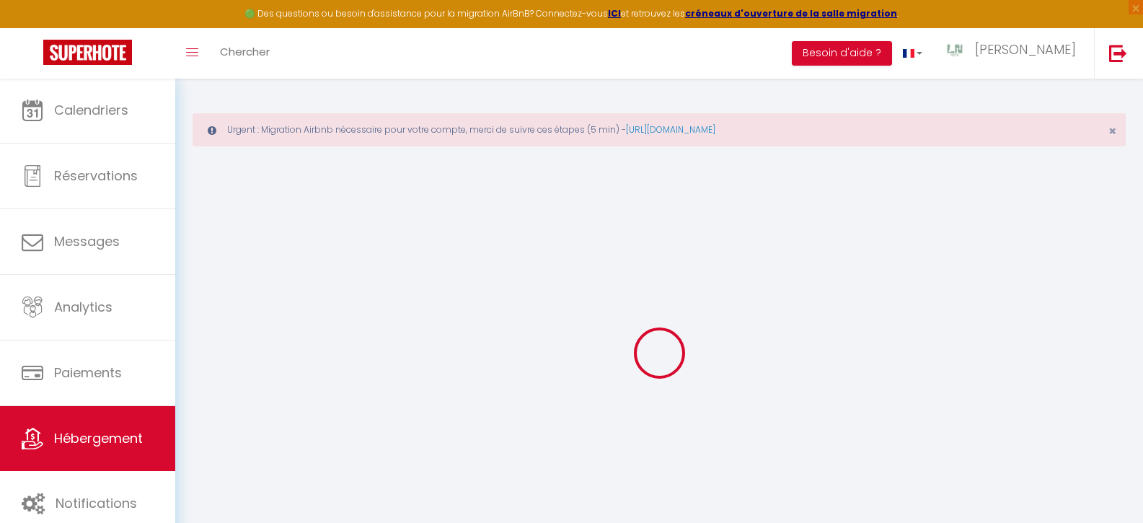
type input "0"
select select
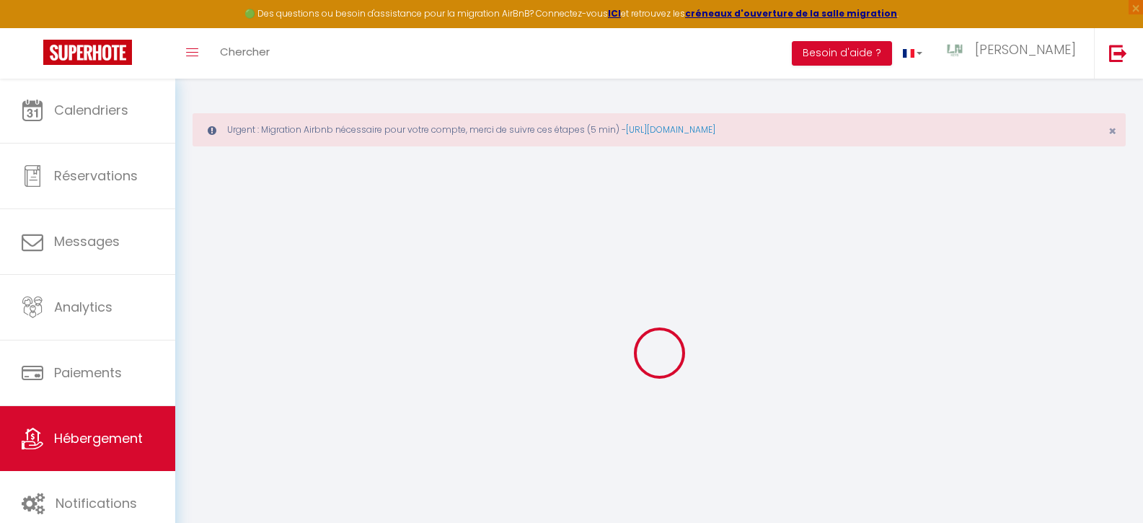
select select
checkbox input "false"
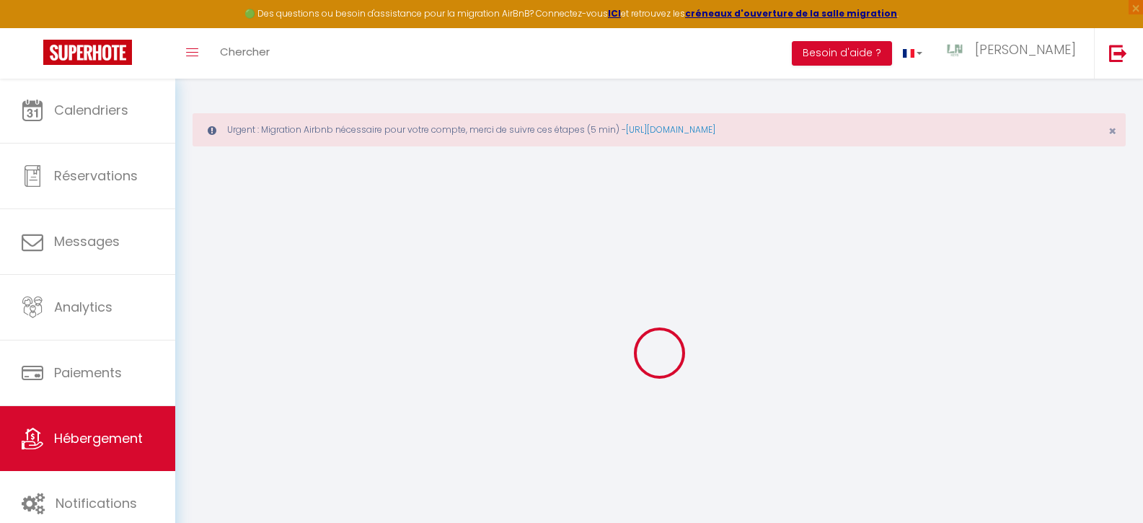
checkbox input "false"
select select
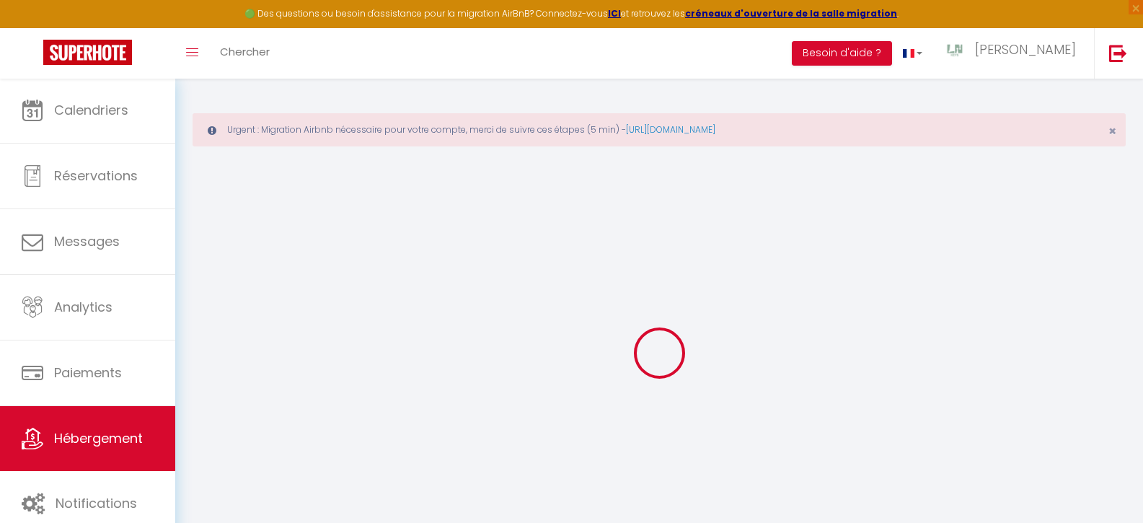
select select
checkbox input "false"
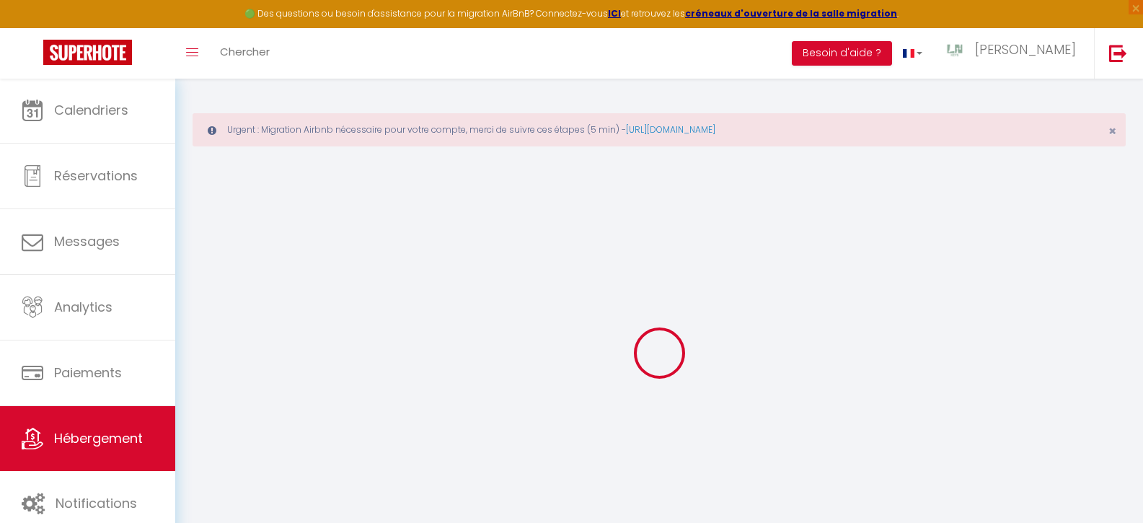
checkbox input "false"
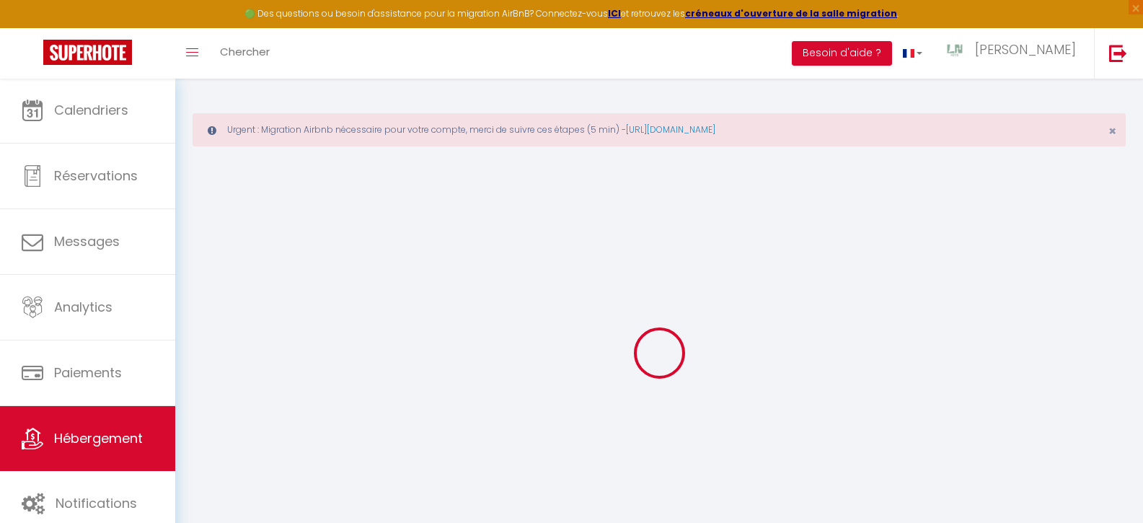
checkbox input "false"
select select "16:00"
select select "23:45"
select select "11:00"
select select "30"
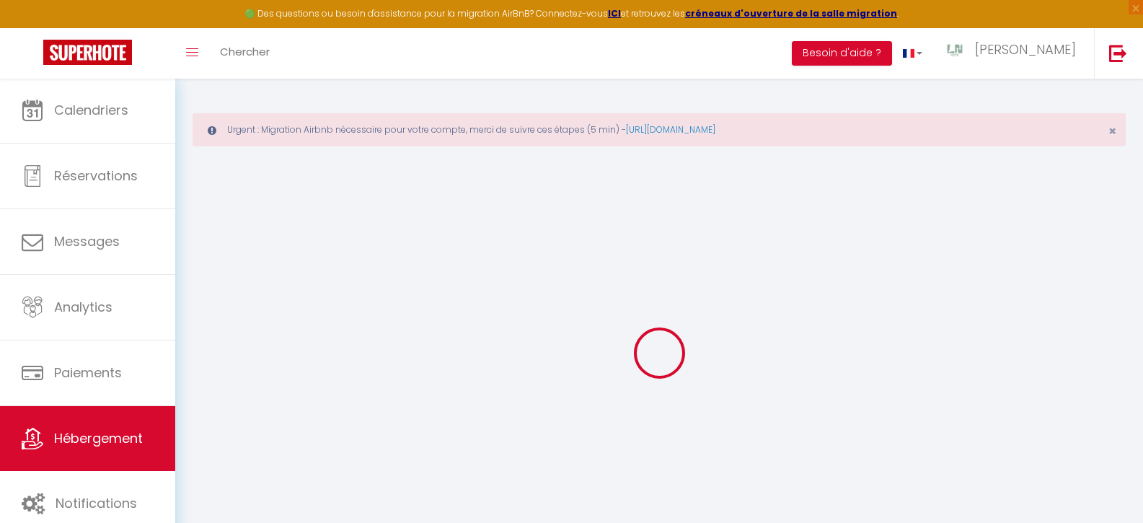
select select "120"
checkbox input "false"
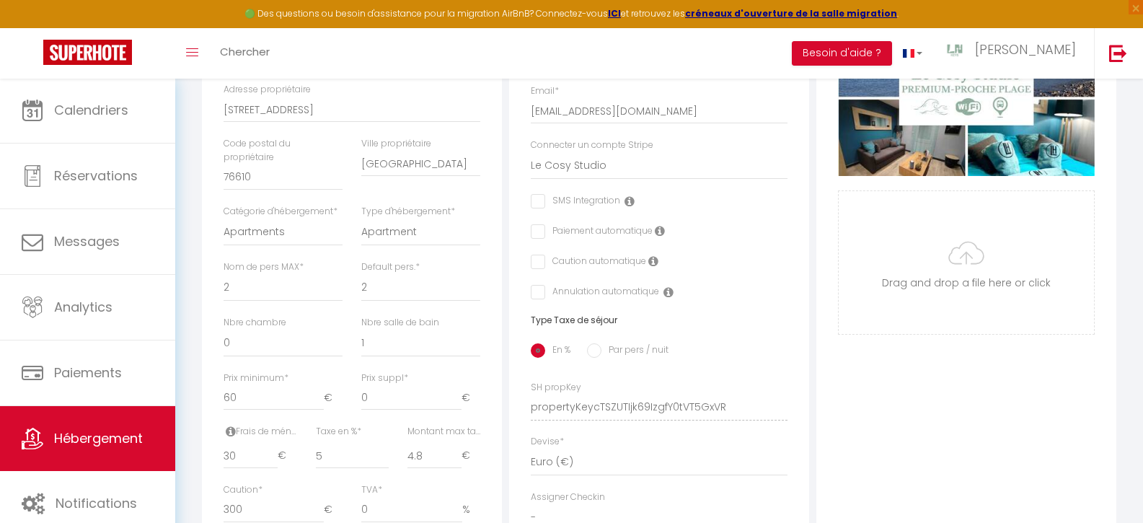
checkbox input "false"
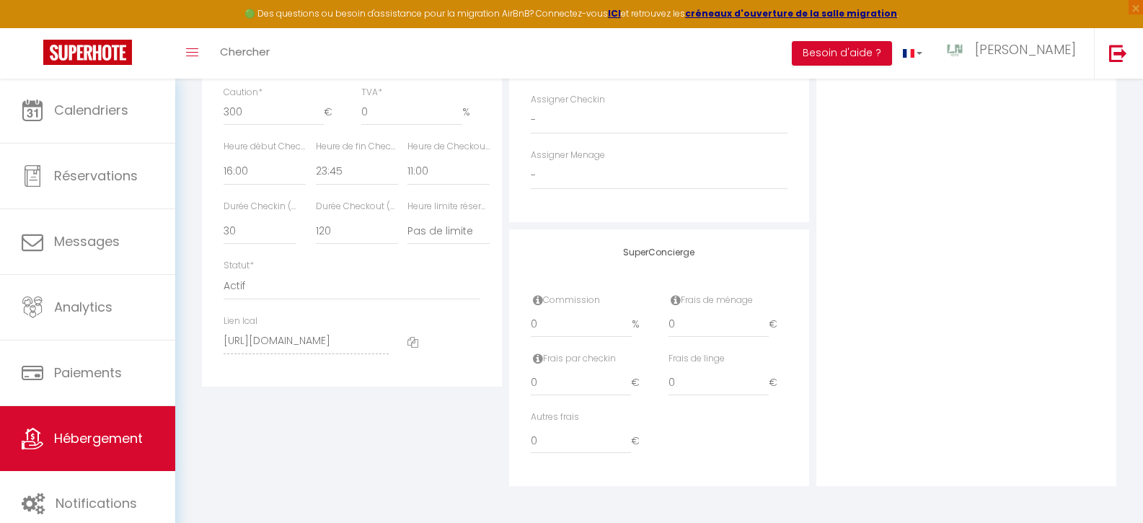
scroll to position [811, 0]
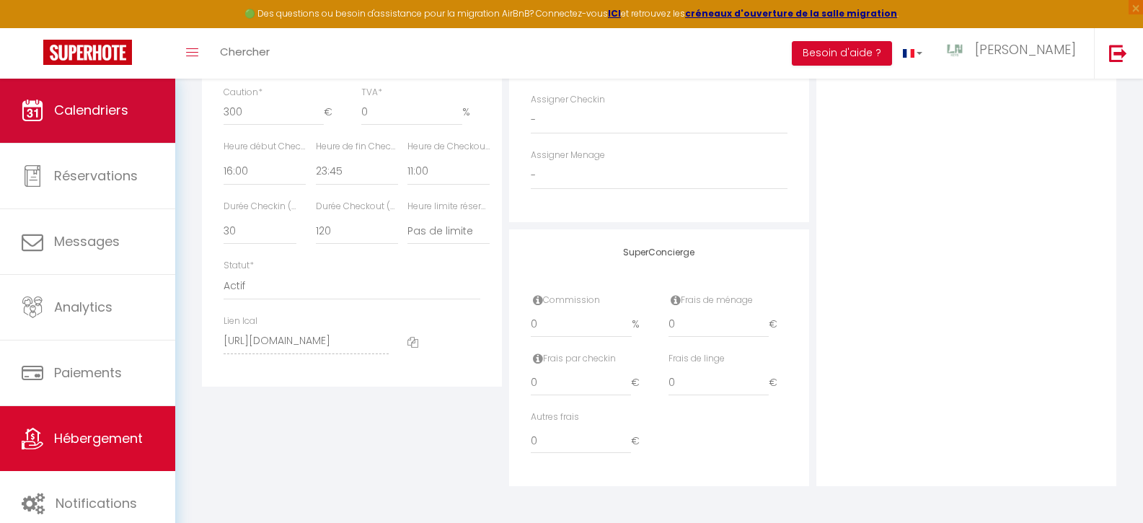
click at [107, 112] on span "Calendriers" at bounding box center [91, 110] width 74 height 18
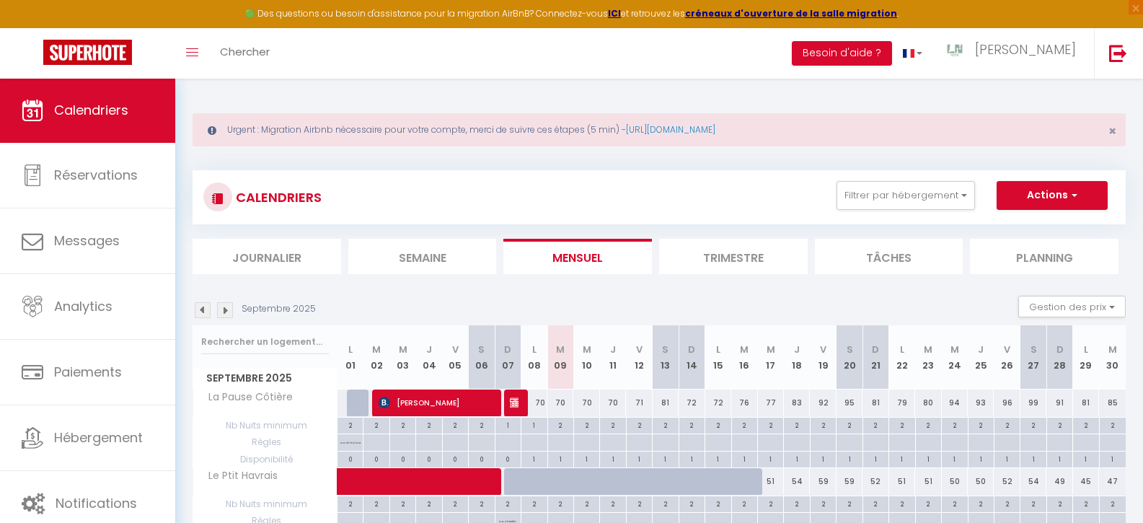
click at [521, 259] on li "Mensuel" at bounding box center [577, 256] width 149 height 35
